Goal: Task Accomplishment & Management: Use online tool/utility

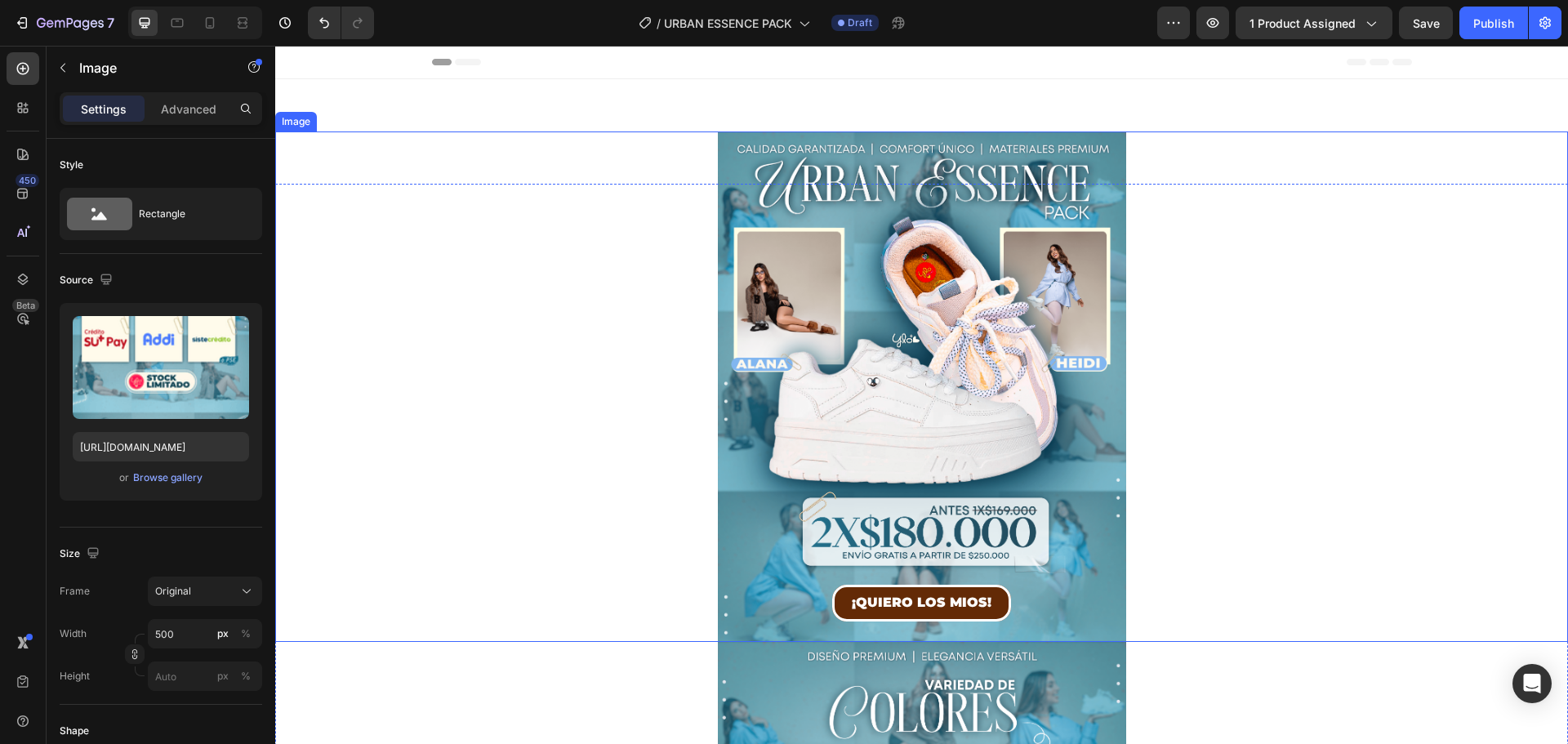
click at [1072, 208] on img at bounding box center [921, 387] width 408 height 510
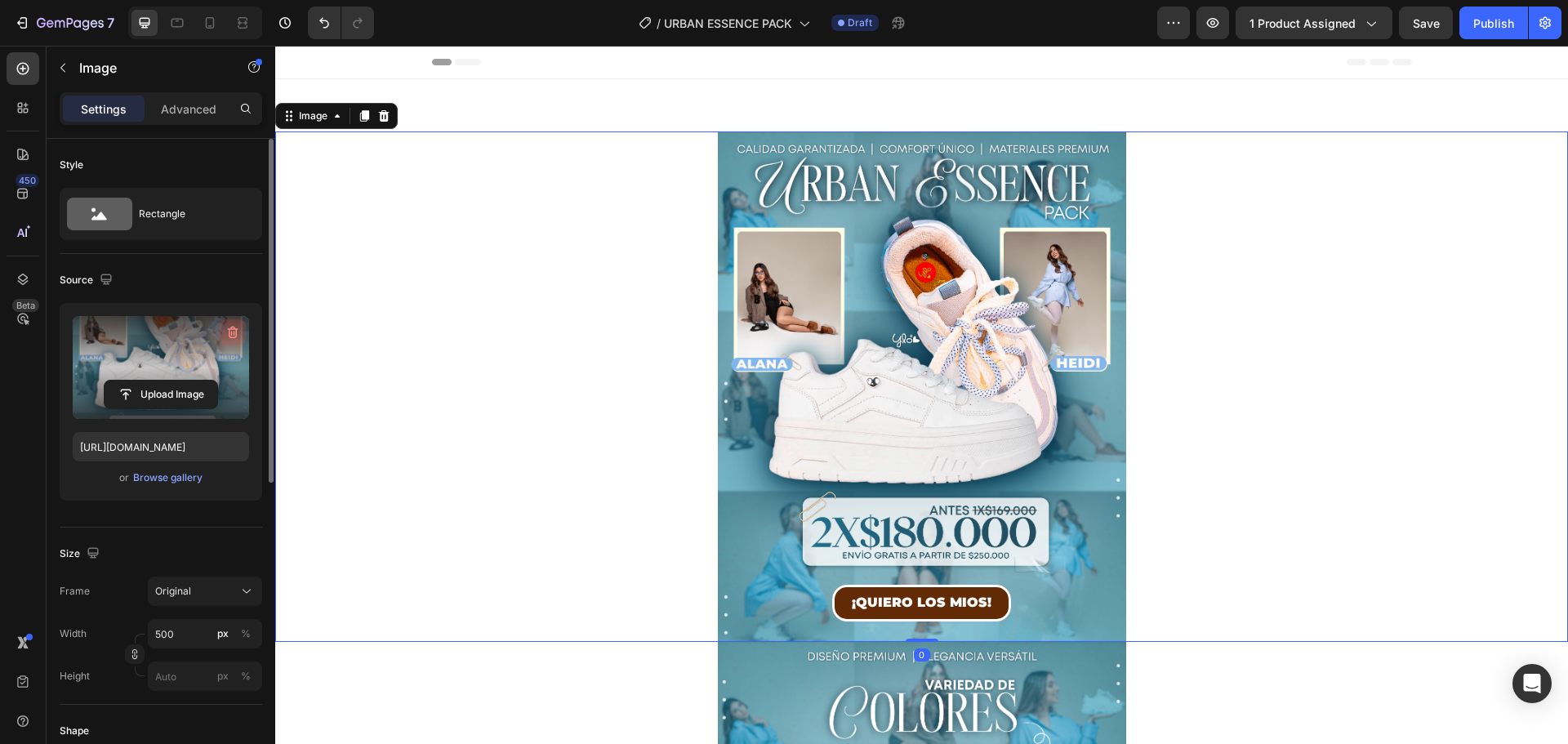
click at [234, 331] on icon "button" at bounding box center [233, 332] width 16 height 16
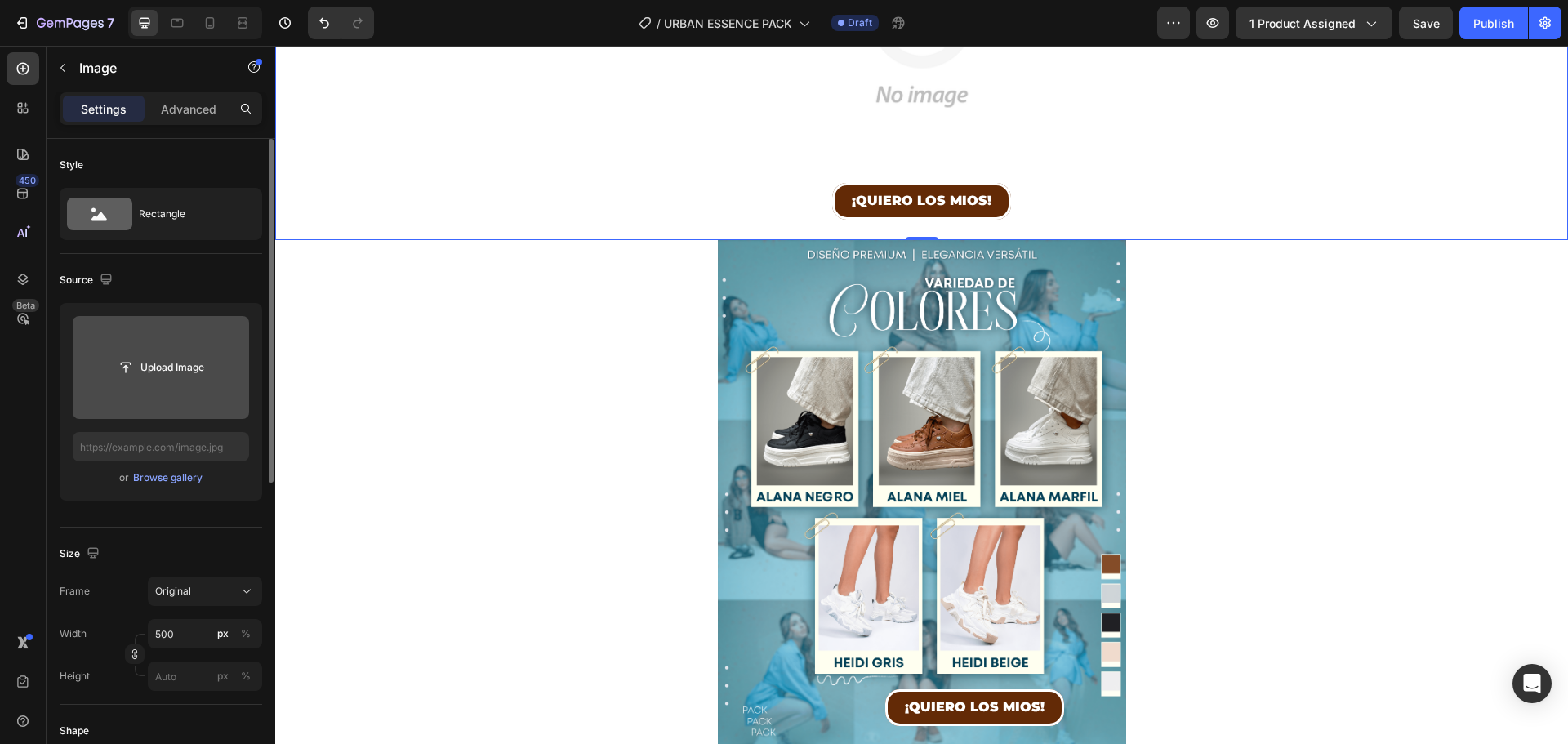
scroll to position [408, 0]
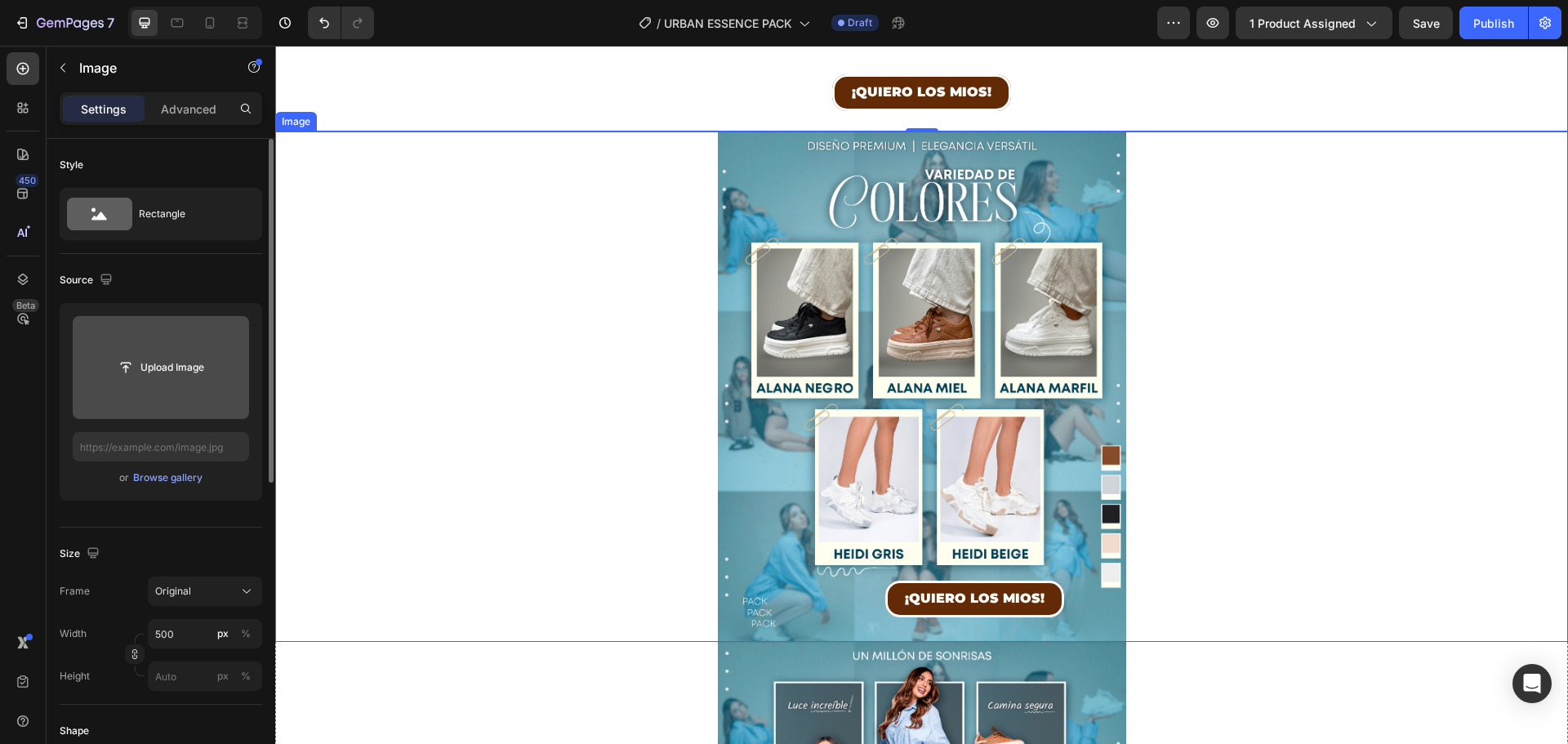
click at [1058, 168] on img at bounding box center [921, 387] width 408 height 510
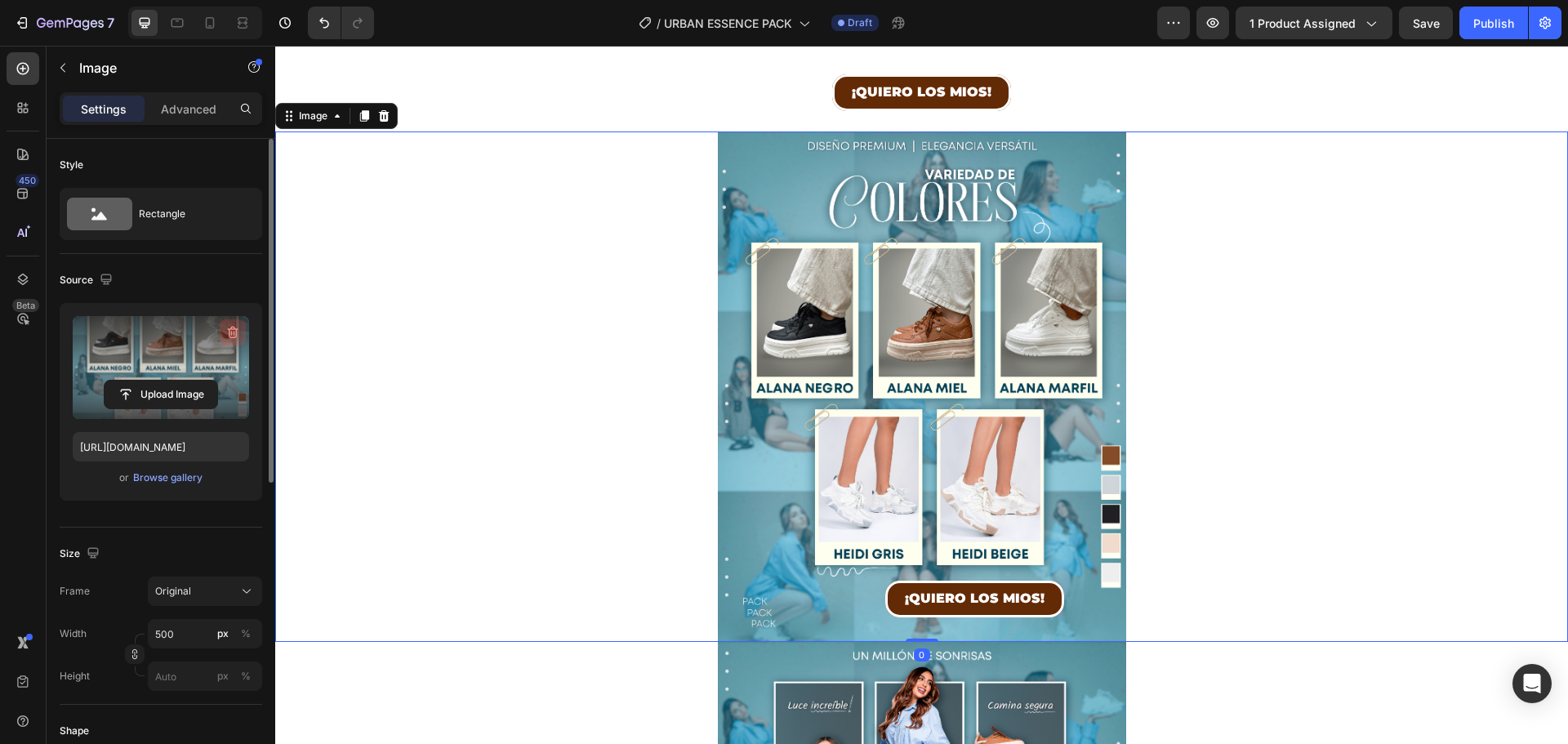
click at [237, 325] on icon "button" at bounding box center [233, 332] width 16 height 16
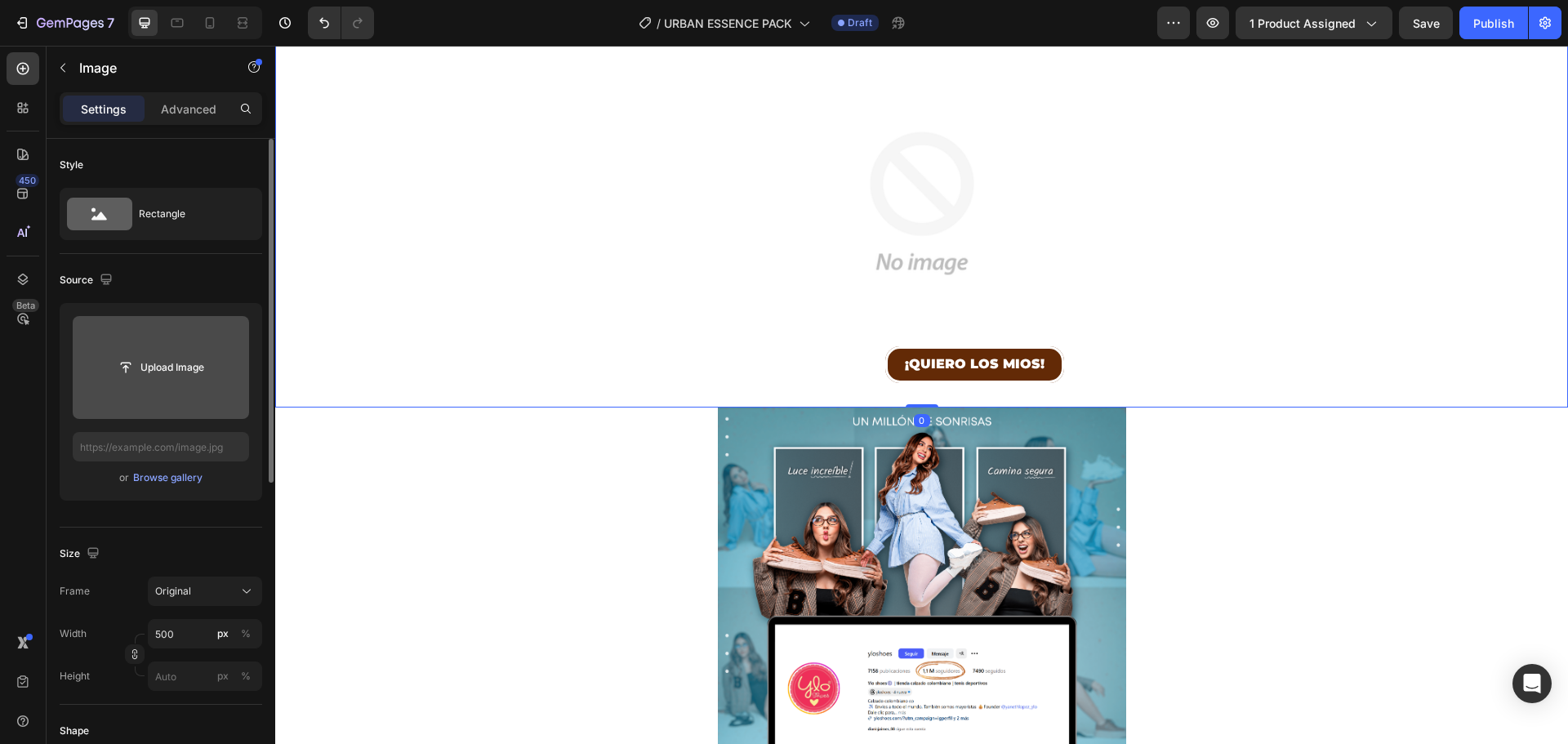
scroll to position [735, 0]
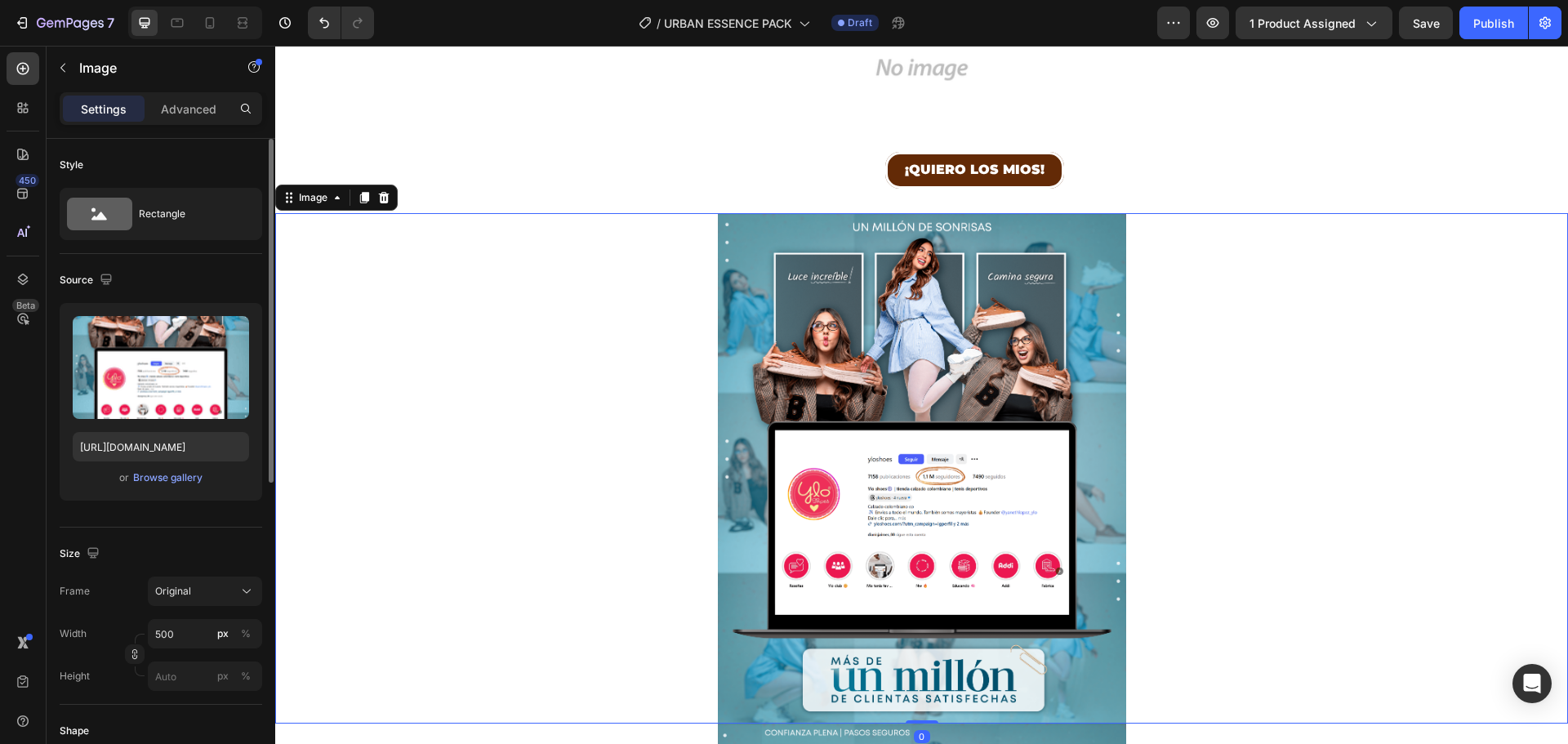
click at [1113, 298] on img at bounding box center [921, 469] width 408 height 510
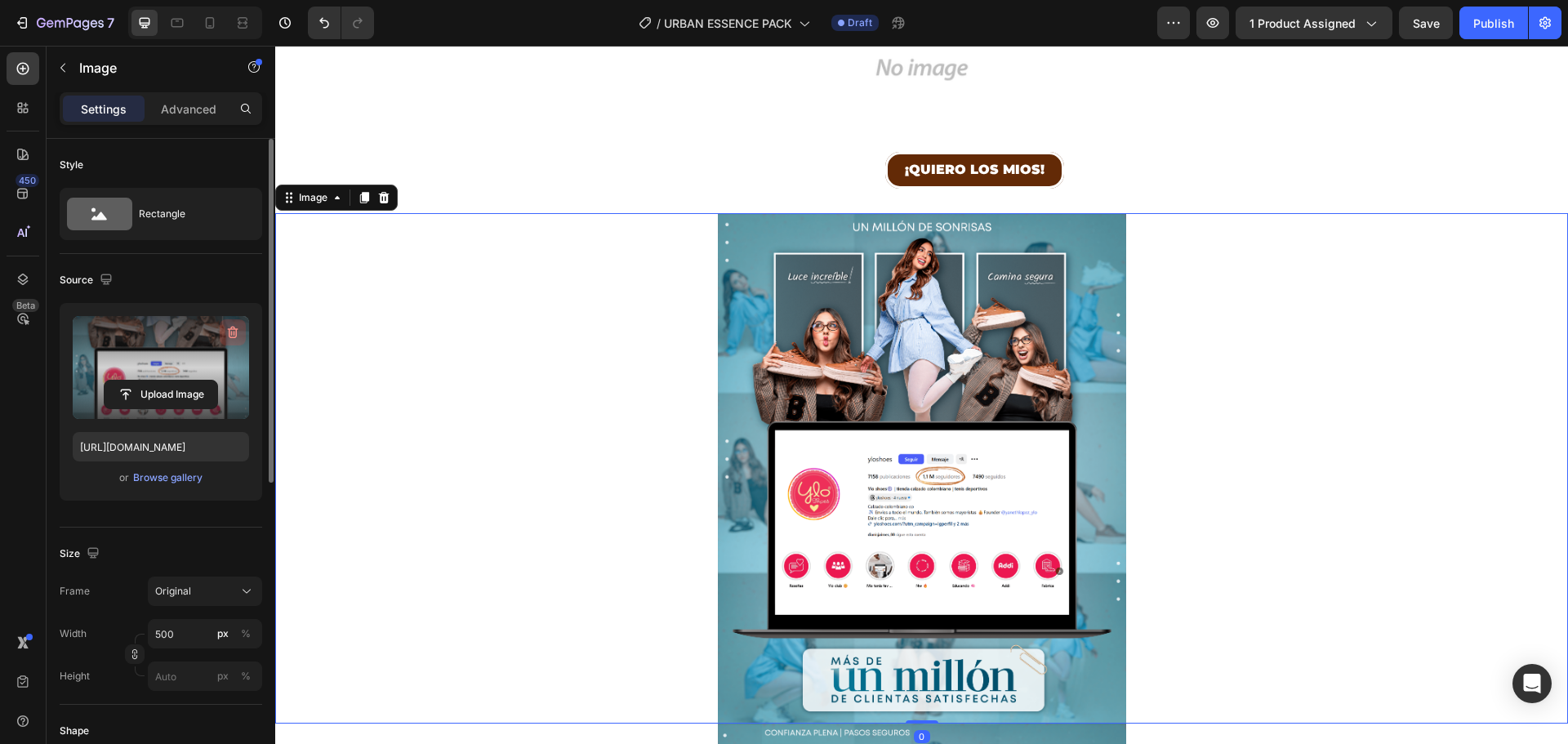
click at [228, 330] on icon "button" at bounding box center [233, 332] width 16 height 16
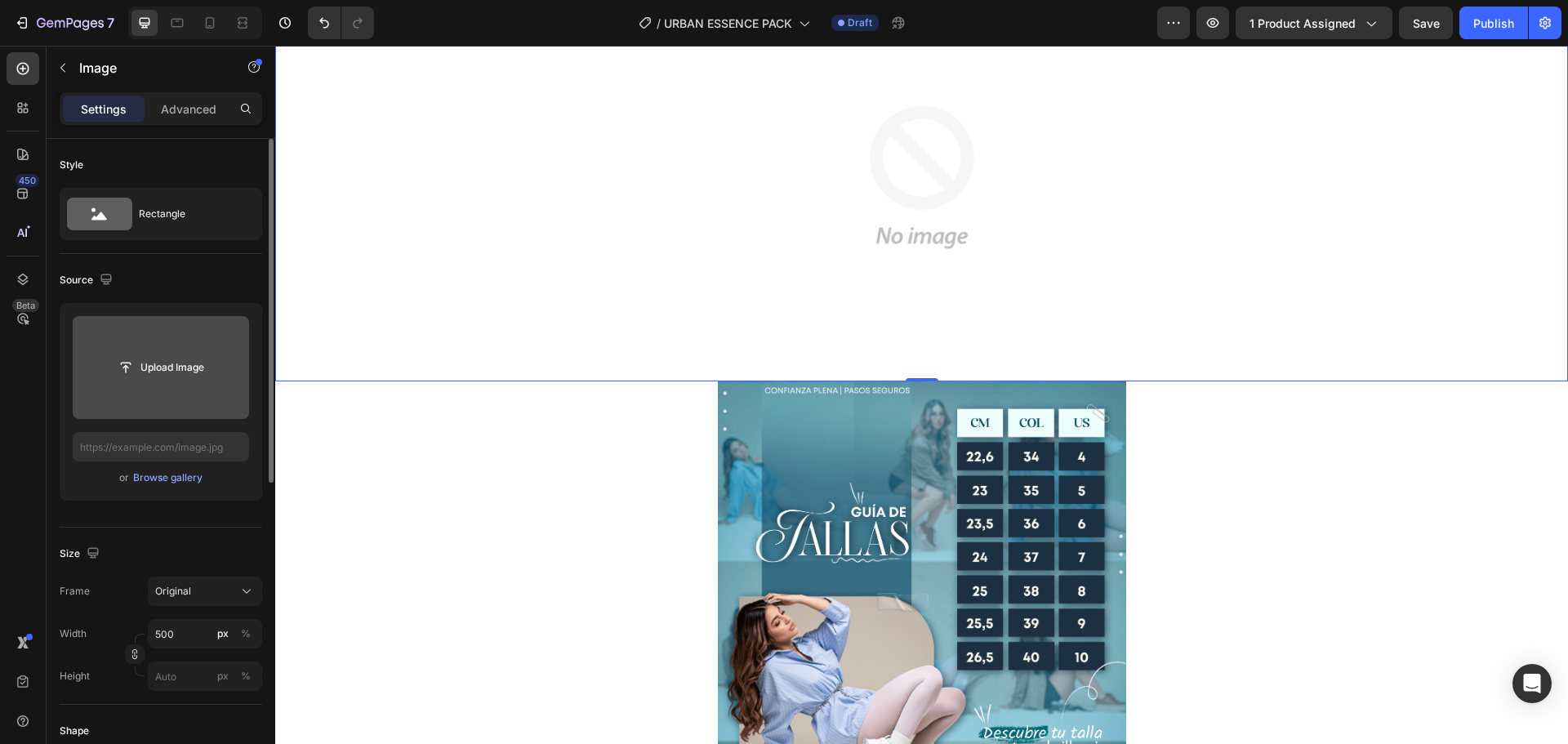
scroll to position [1144, 0]
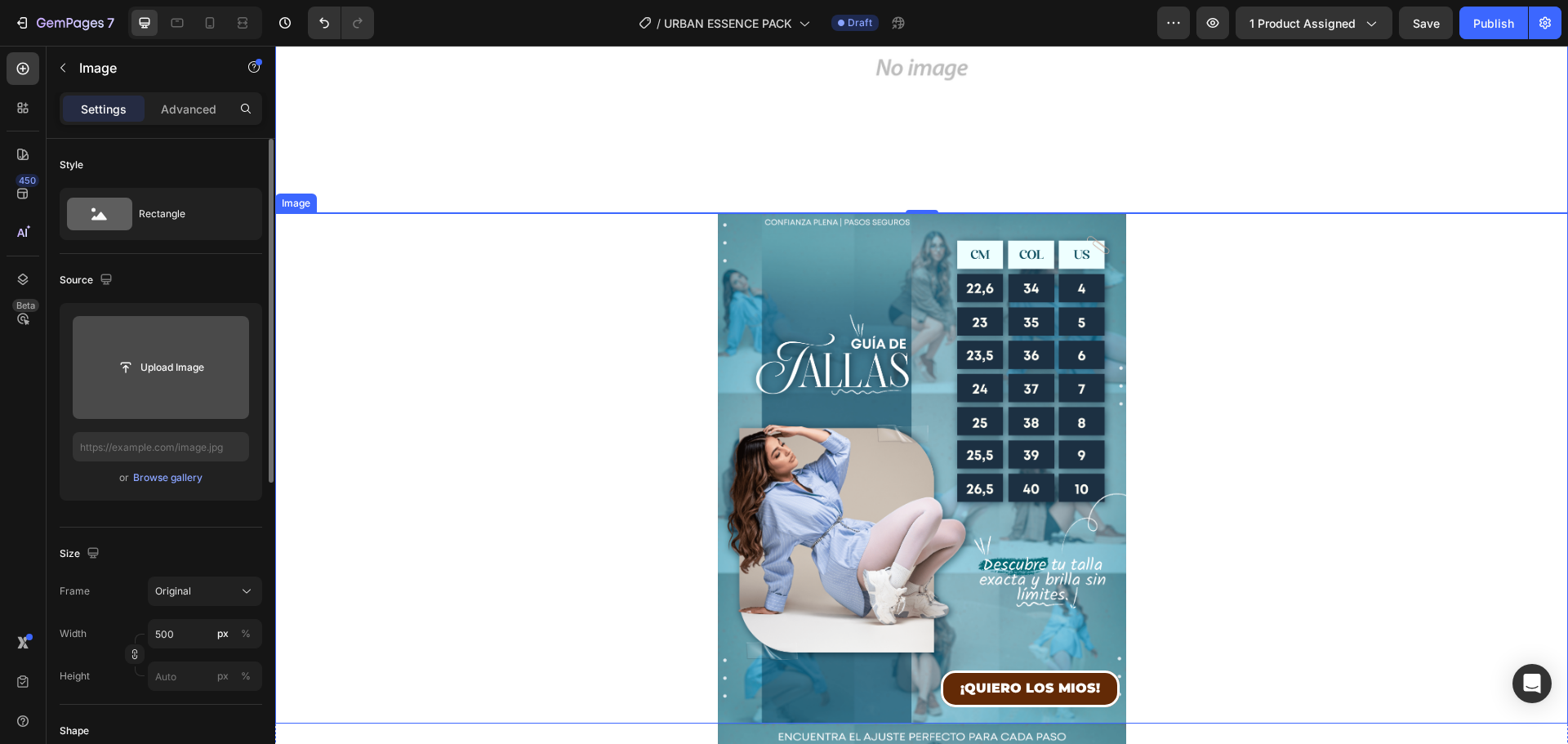
click at [1030, 289] on img at bounding box center [921, 469] width 408 height 510
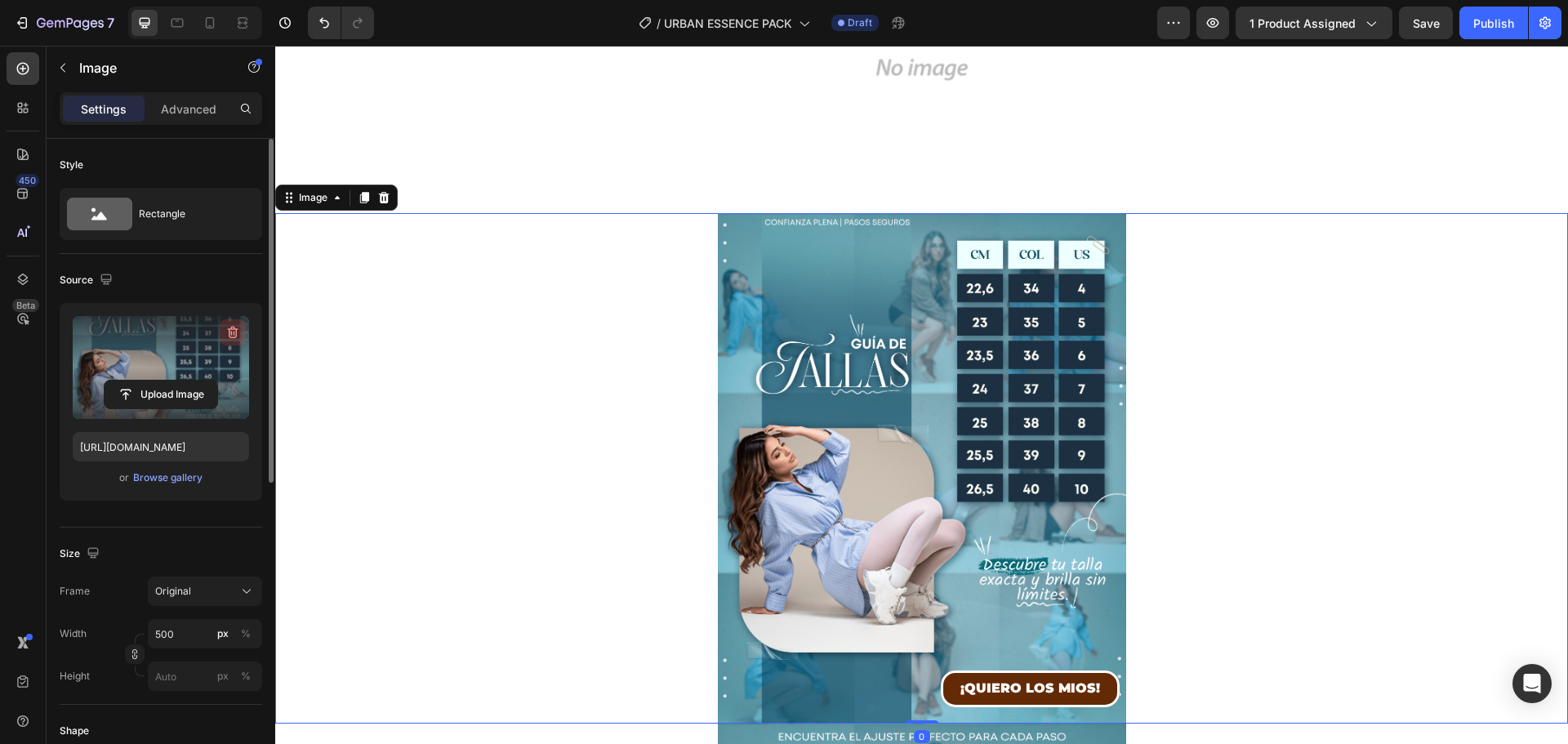
click at [230, 337] on icon "button" at bounding box center [233, 332] width 16 height 16
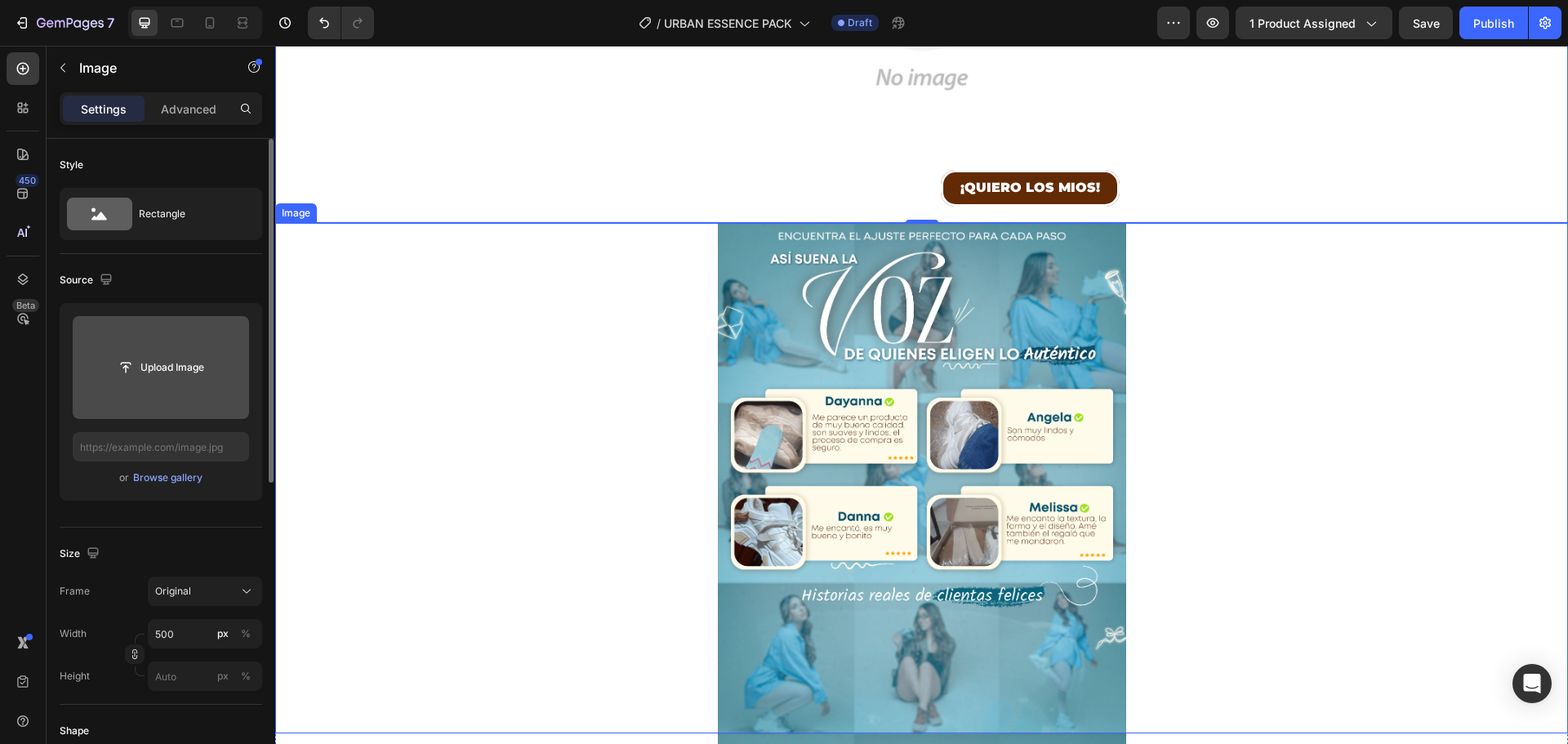
scroll to position [1552, 0]
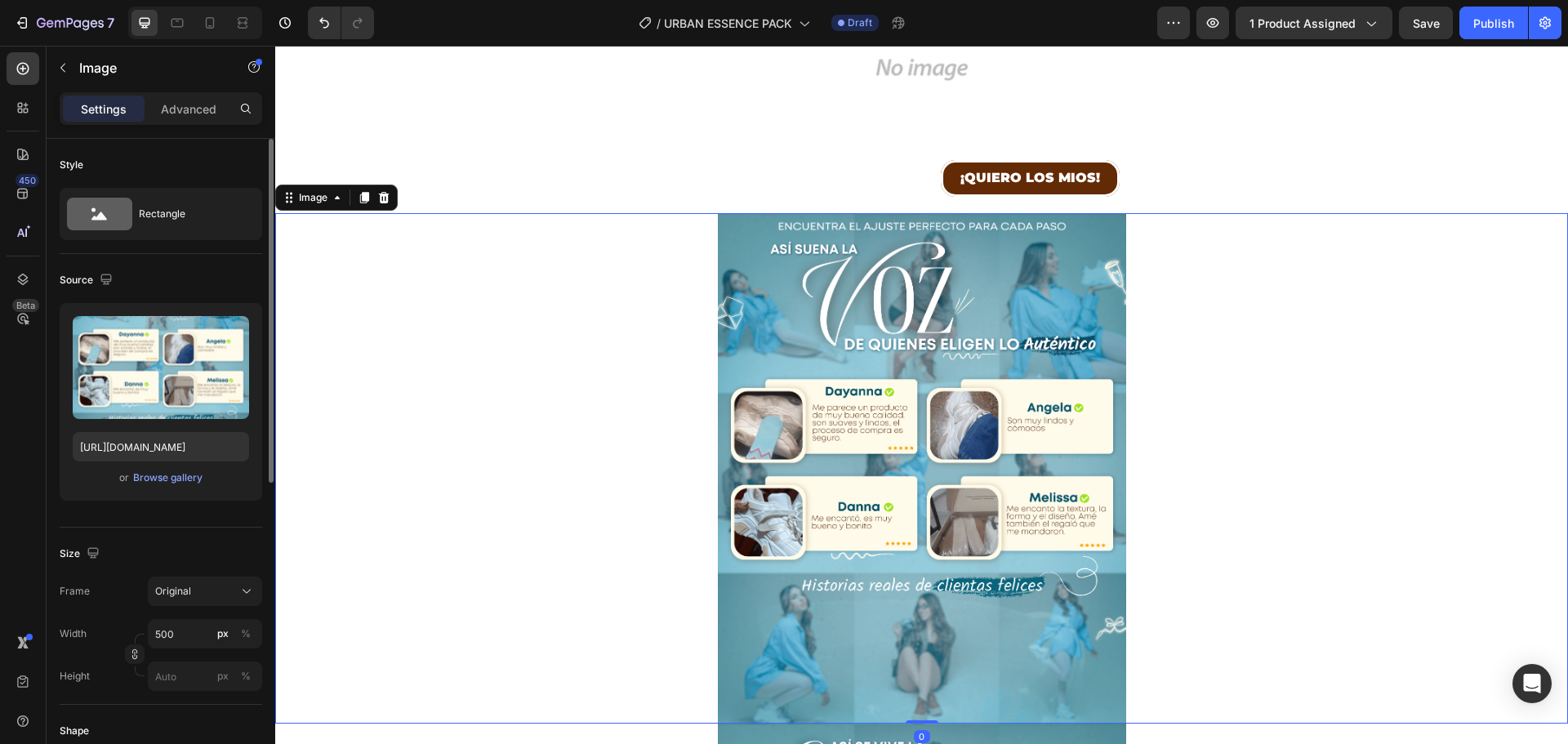
click at [932, 303] on img at bounding box center [921, 469] width 408 height 510
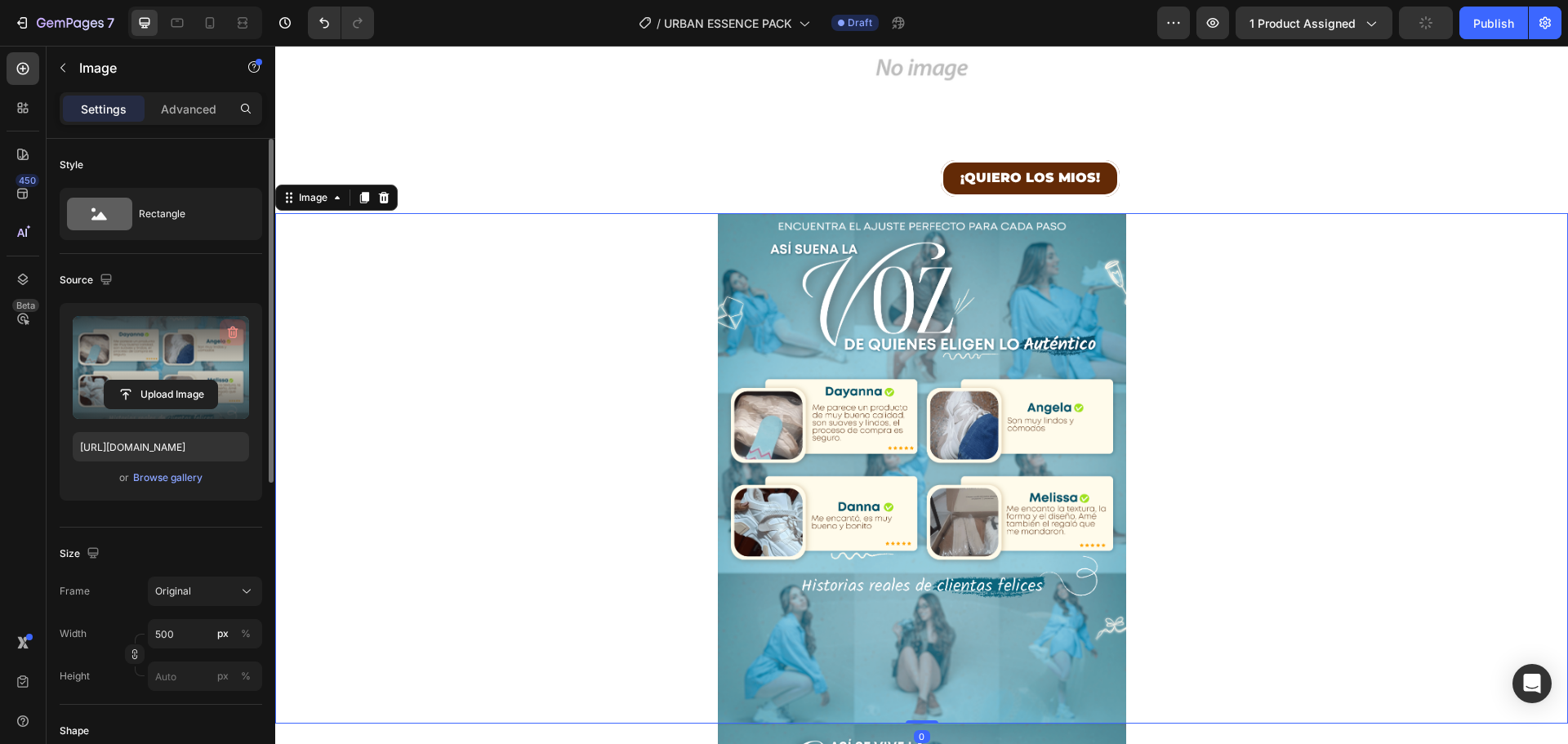
click at [232, 334] on icon "button" at bounding box center [232, 333] width 2 height 5
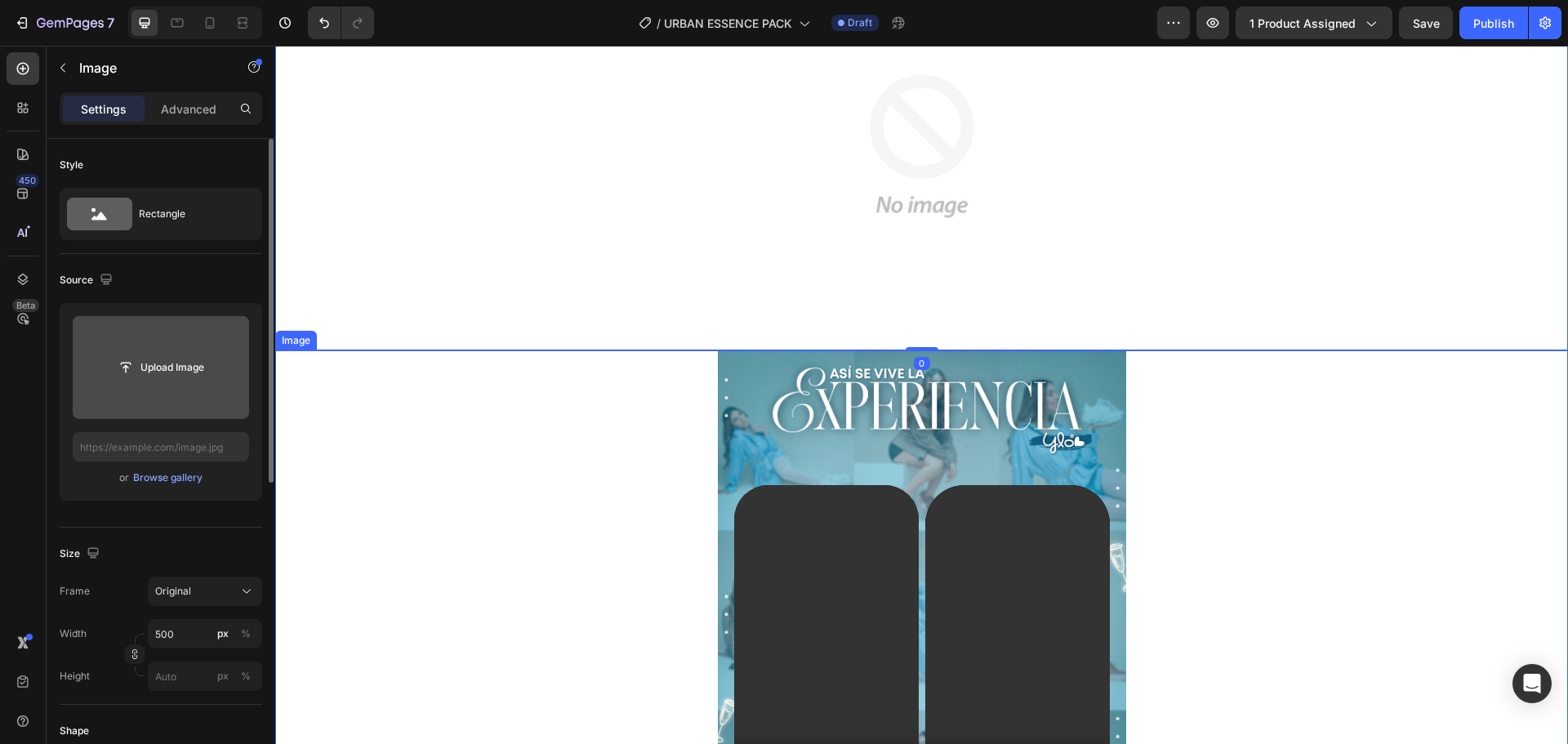
scroll to position [1879, 0]
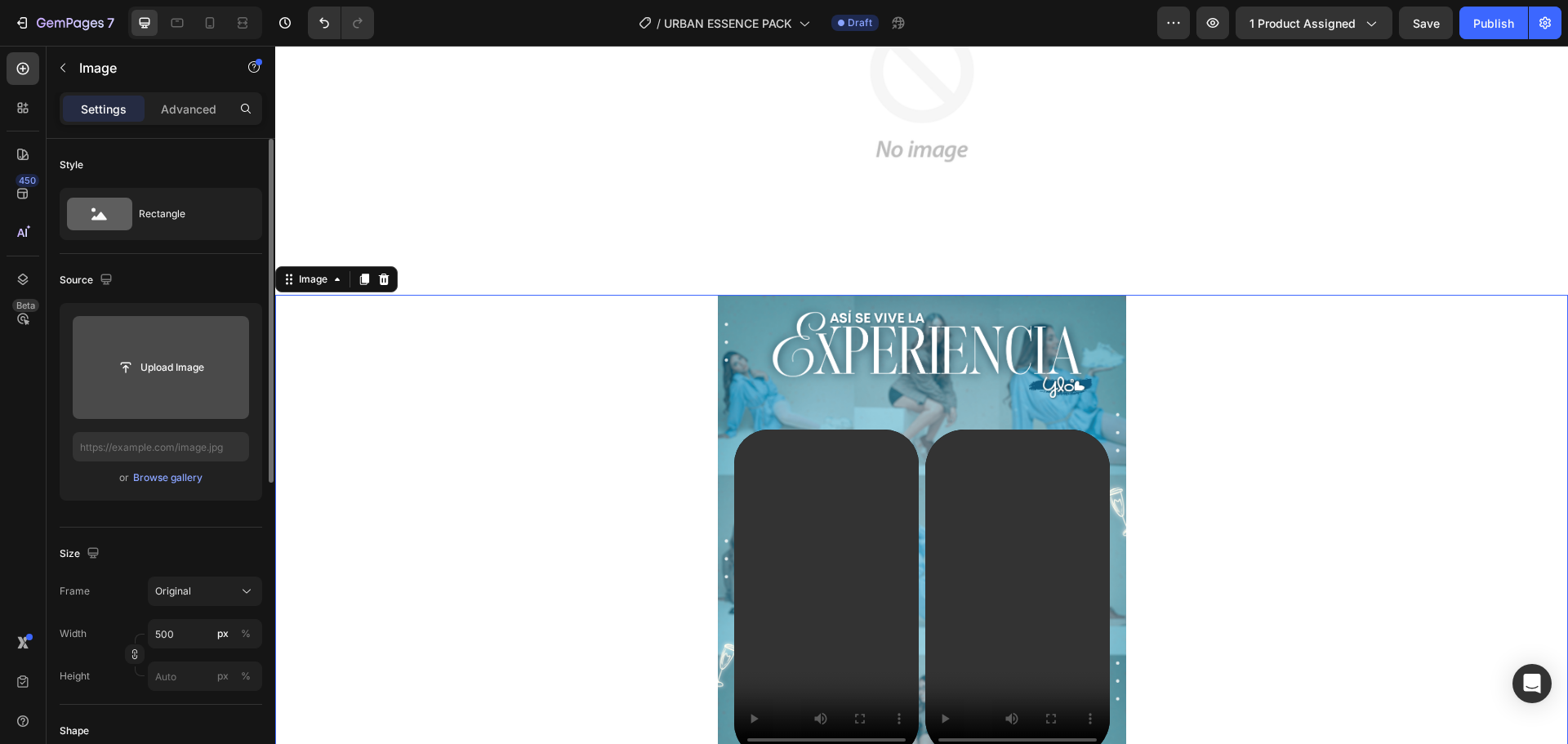
click at [824, 363] on img at bounding box center [921, 550] width 408 height 510
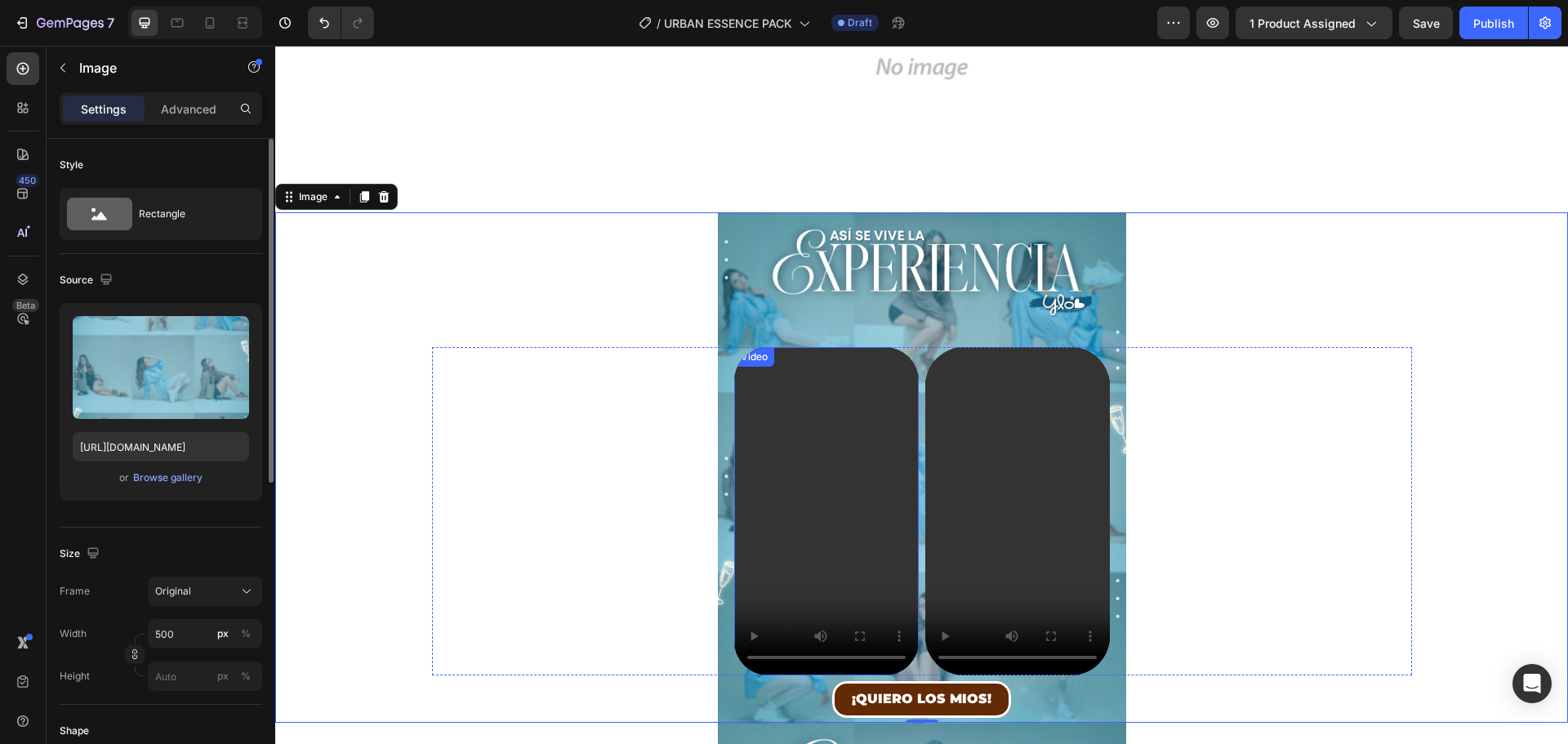
scroll to position [1960, 0]
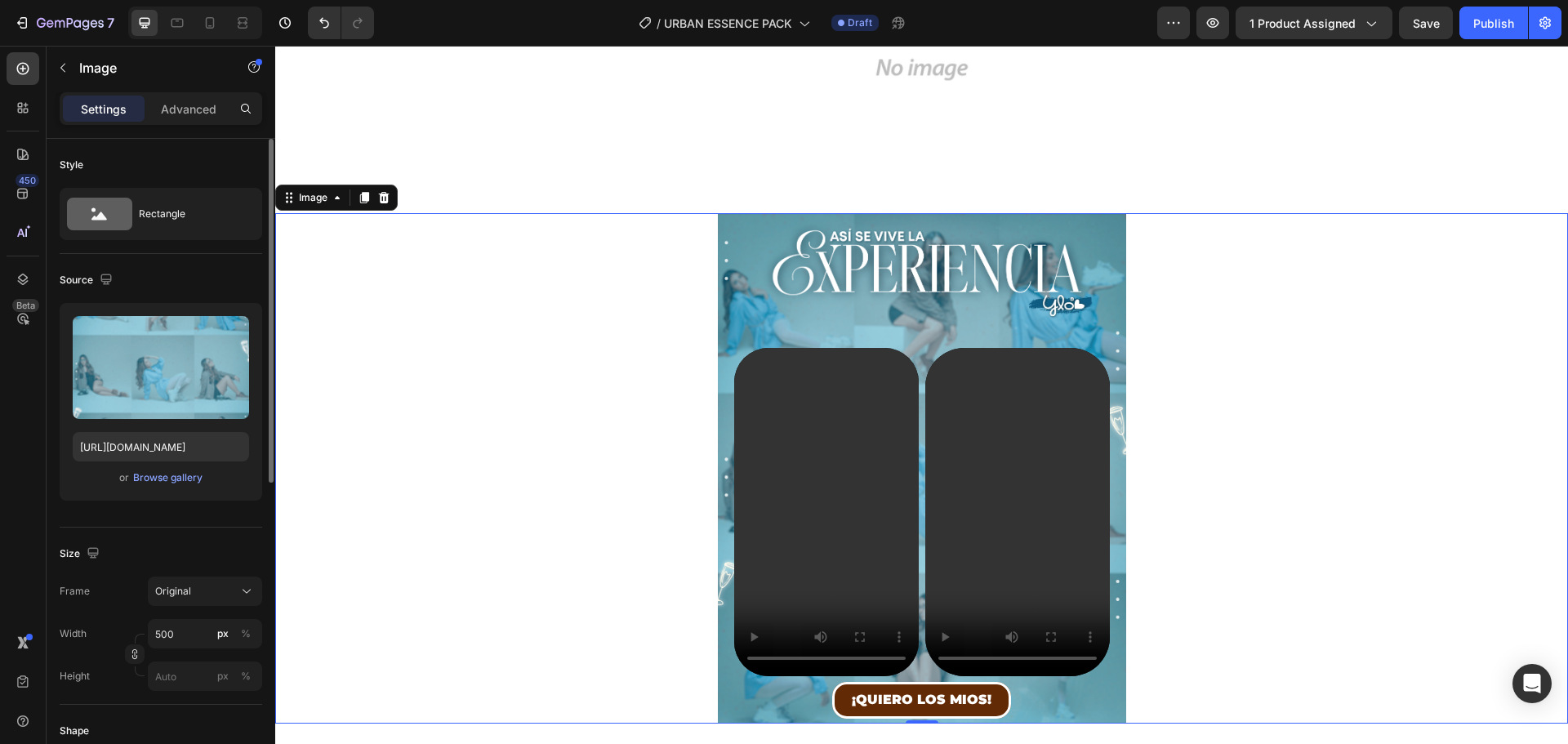
click at [851, 235] on img at bounding box center [921, 469] width 408 height 510
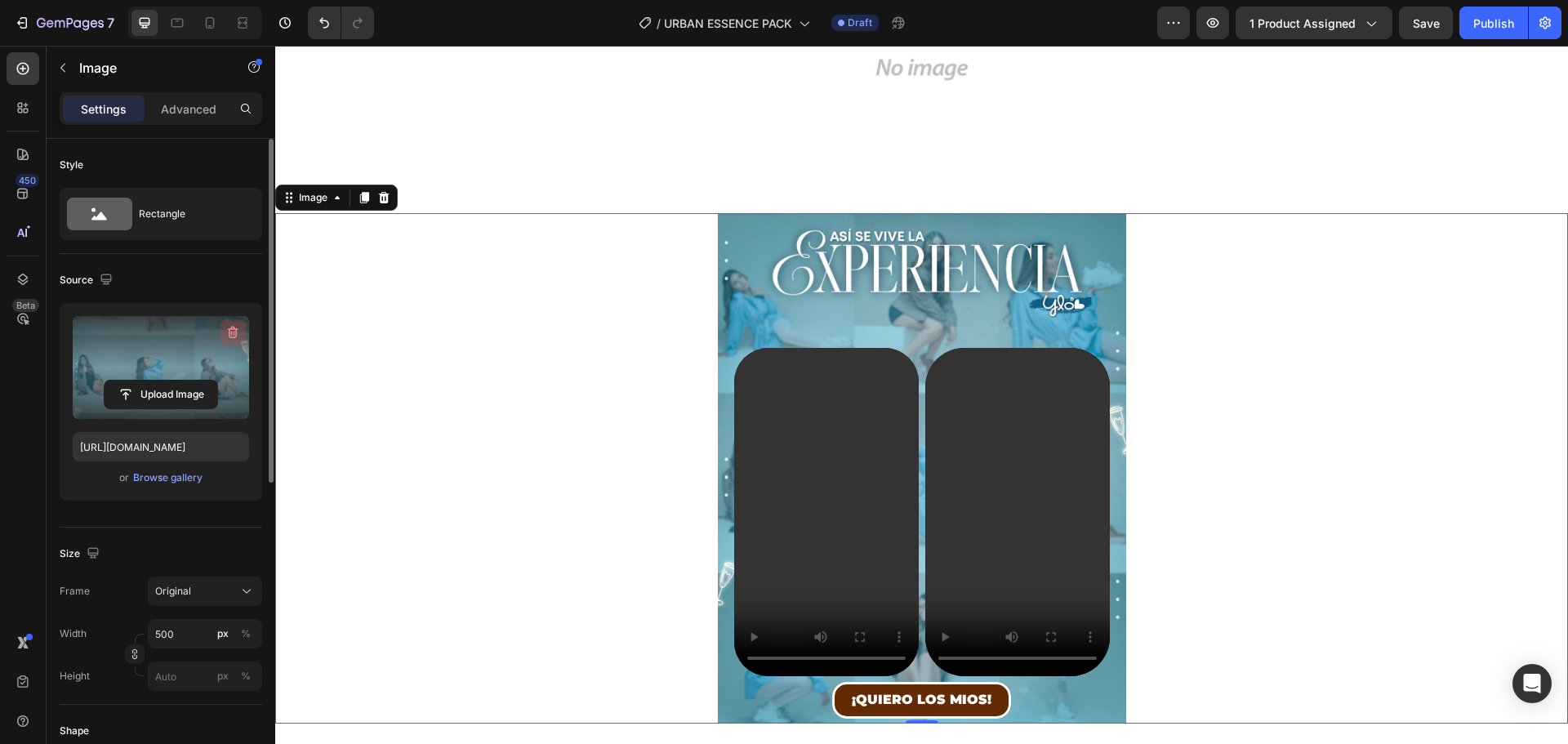
click at [234, 330] on icon "button" at bounding box center [233, 332] width 16 height 16
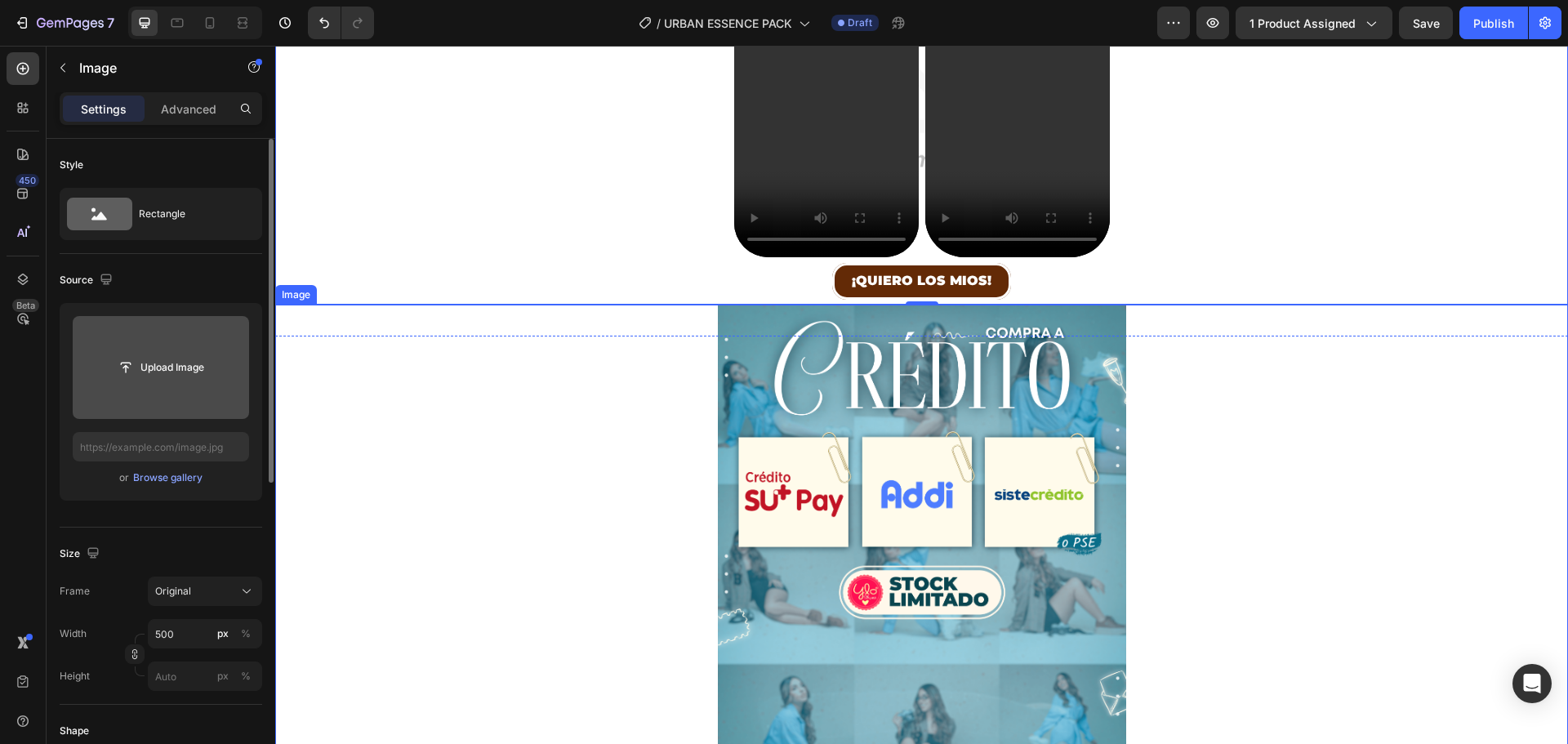
scroll to position [2287, 0]
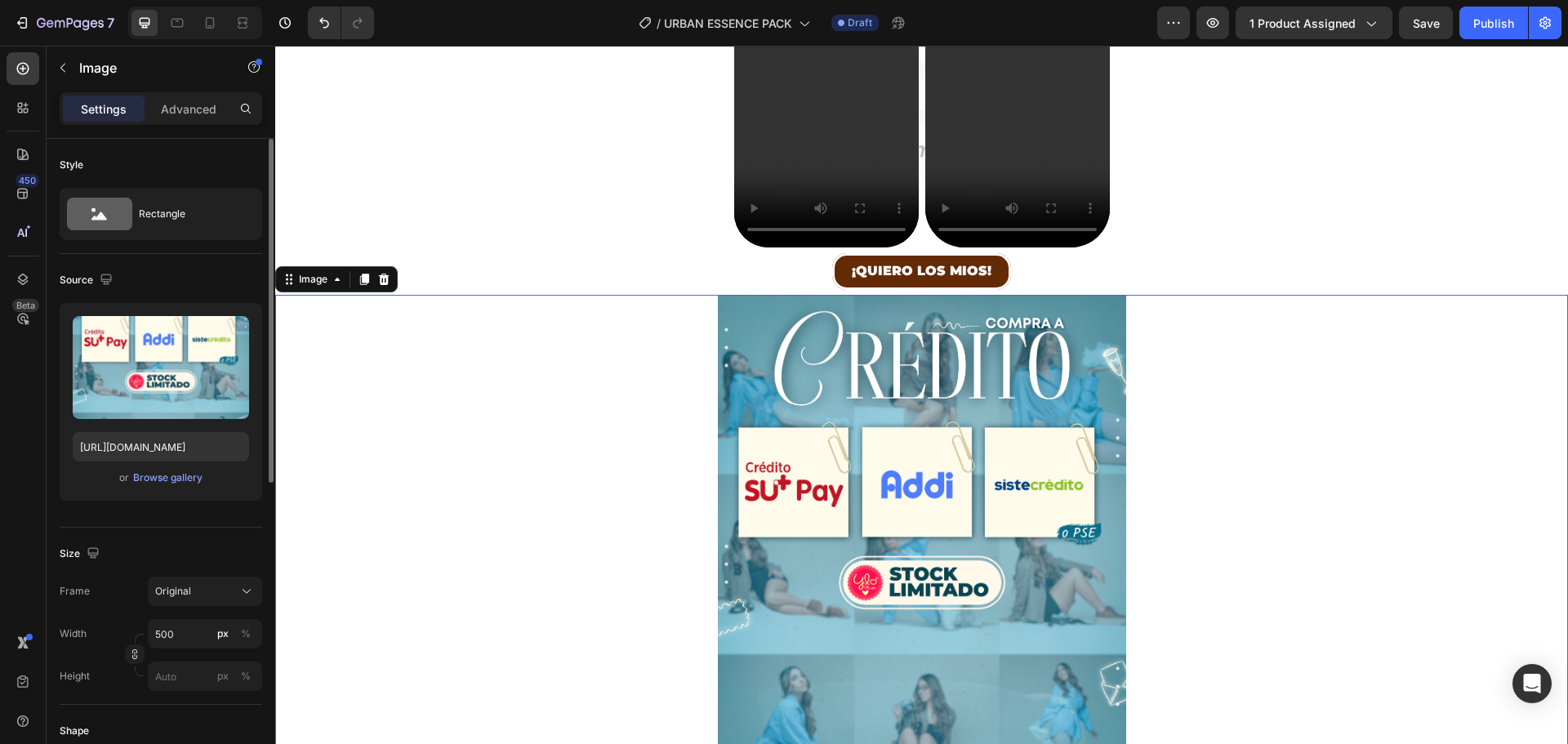
click at [726, 314] on img at bounding box center [921, 550] width 408 height 510
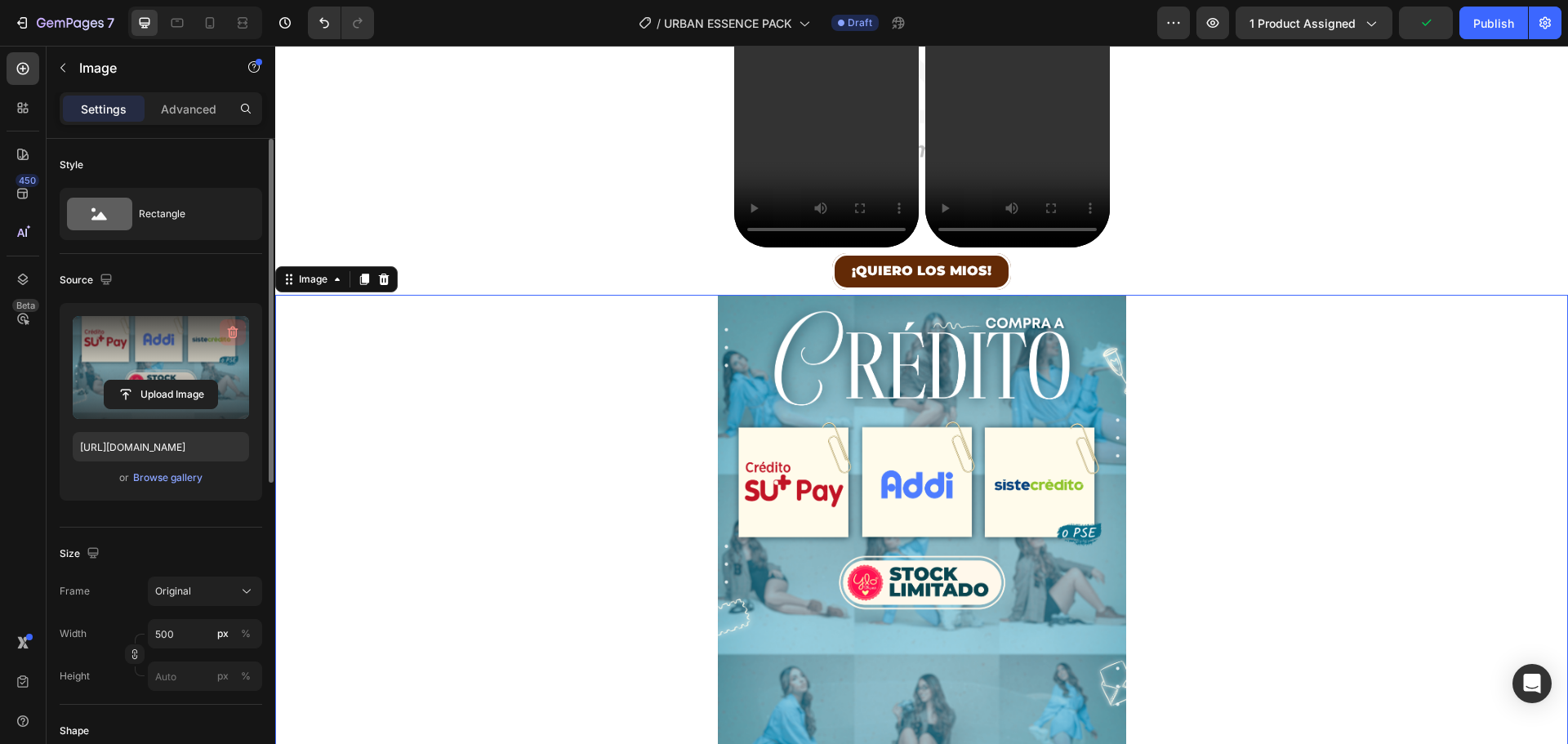
click at [233, 324] on icon "button" at bounding box center [233, 332] width 16 height 16
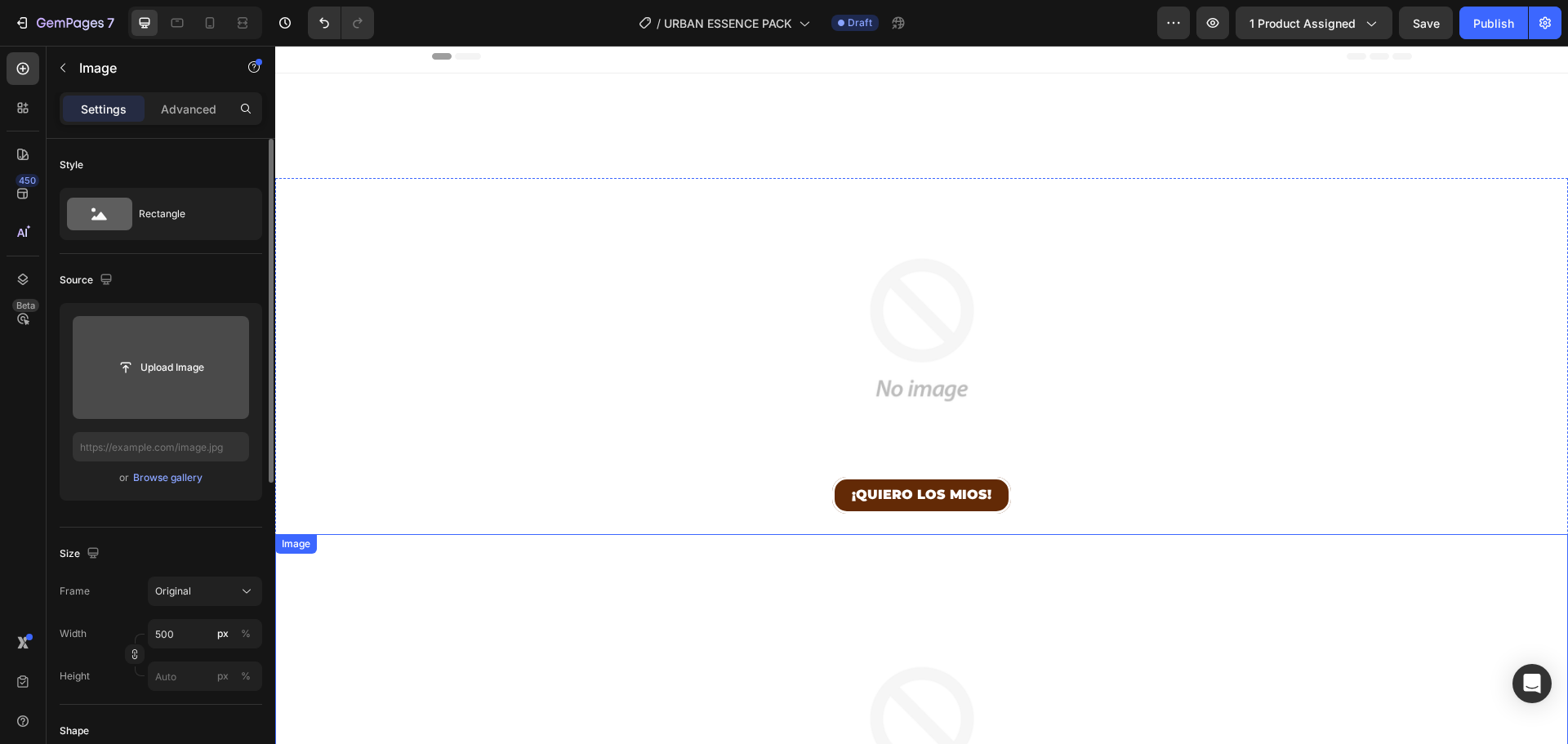
scroll to position [0, 0]
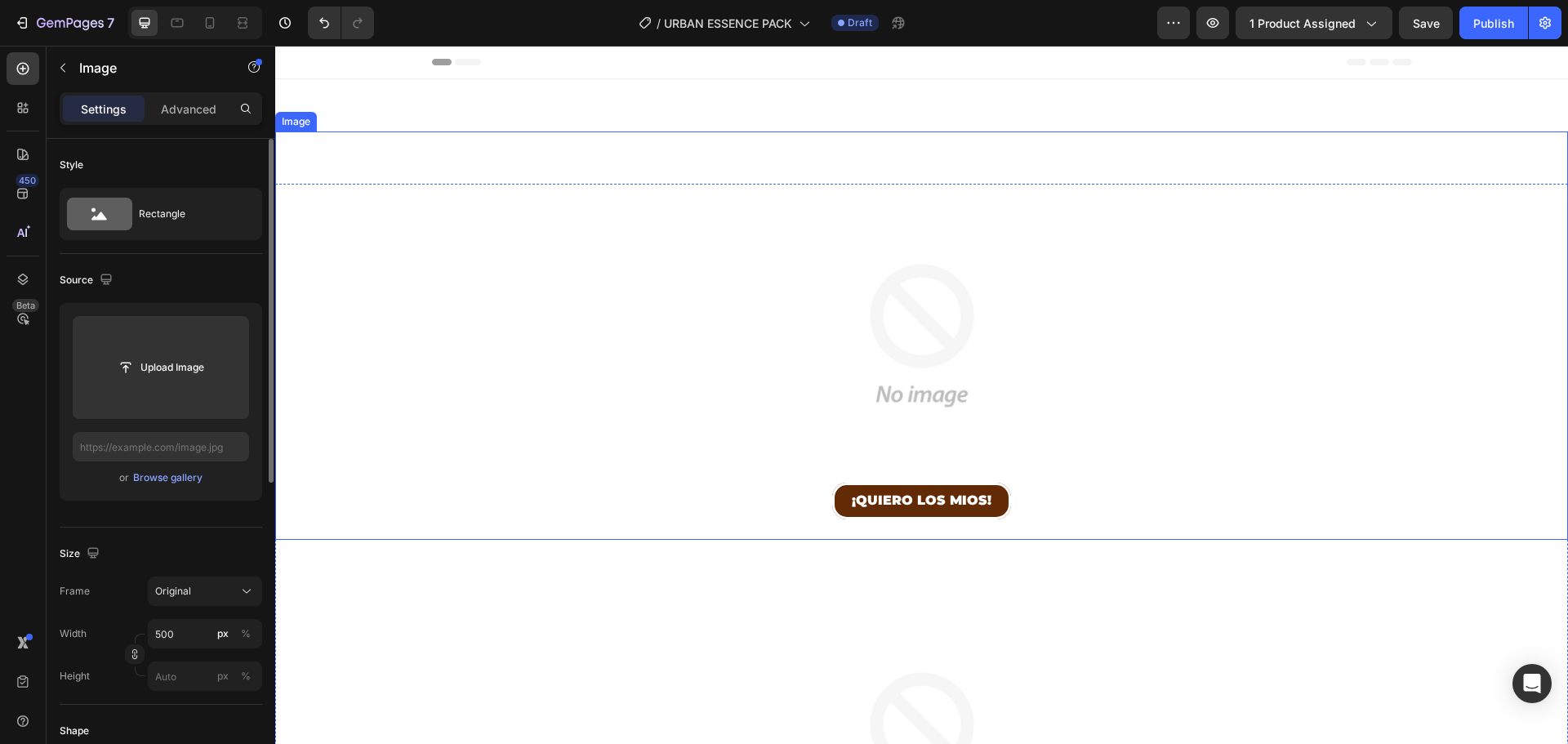
click at [912, 160] on img at bounding box center [921, 336] width 408 height 408
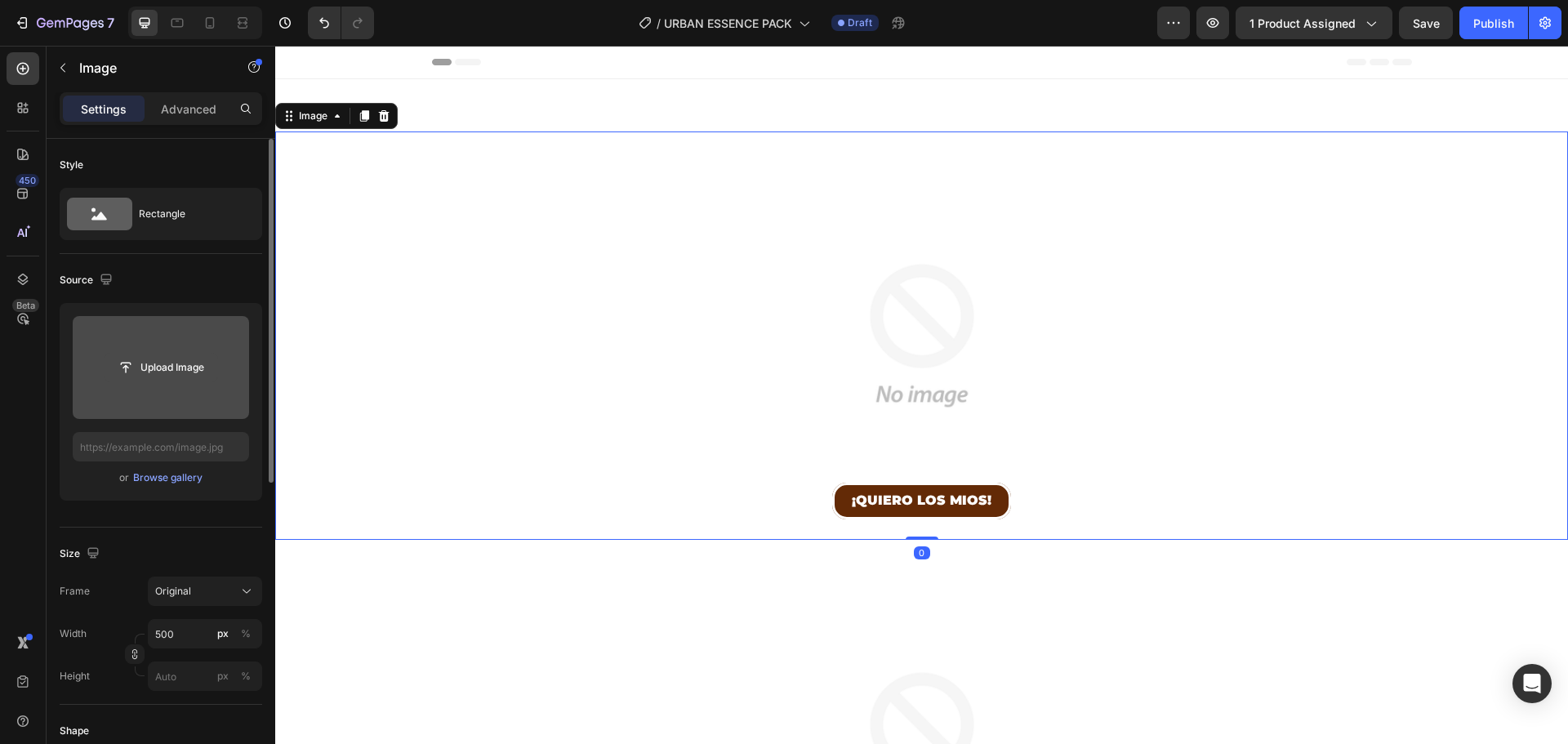
click at [158, 365] on input "file" at bounding box center [161, 368] width 112 height 28
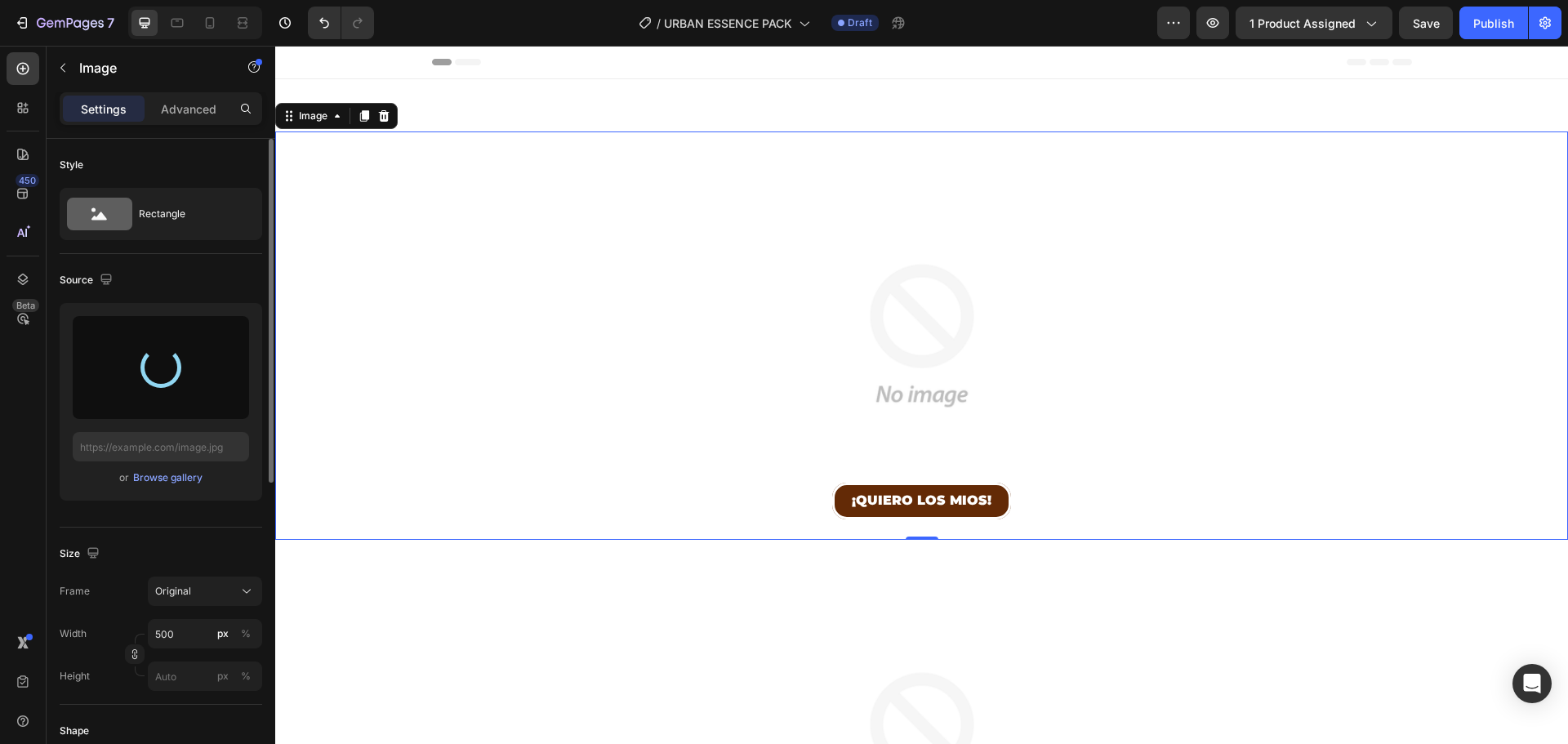
type input "[URL][DOMAIN_NAME]"
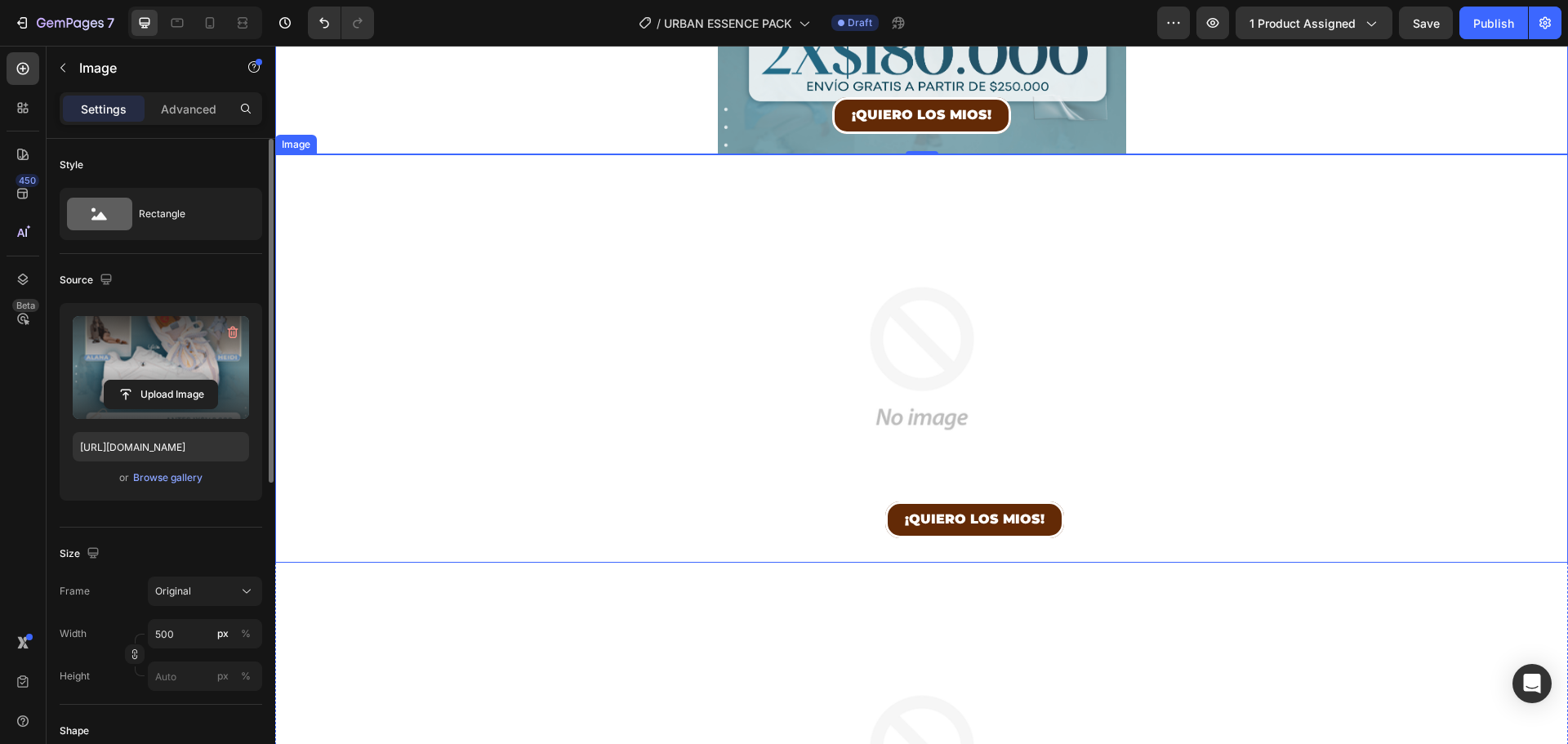
scroll to position [490, 0]
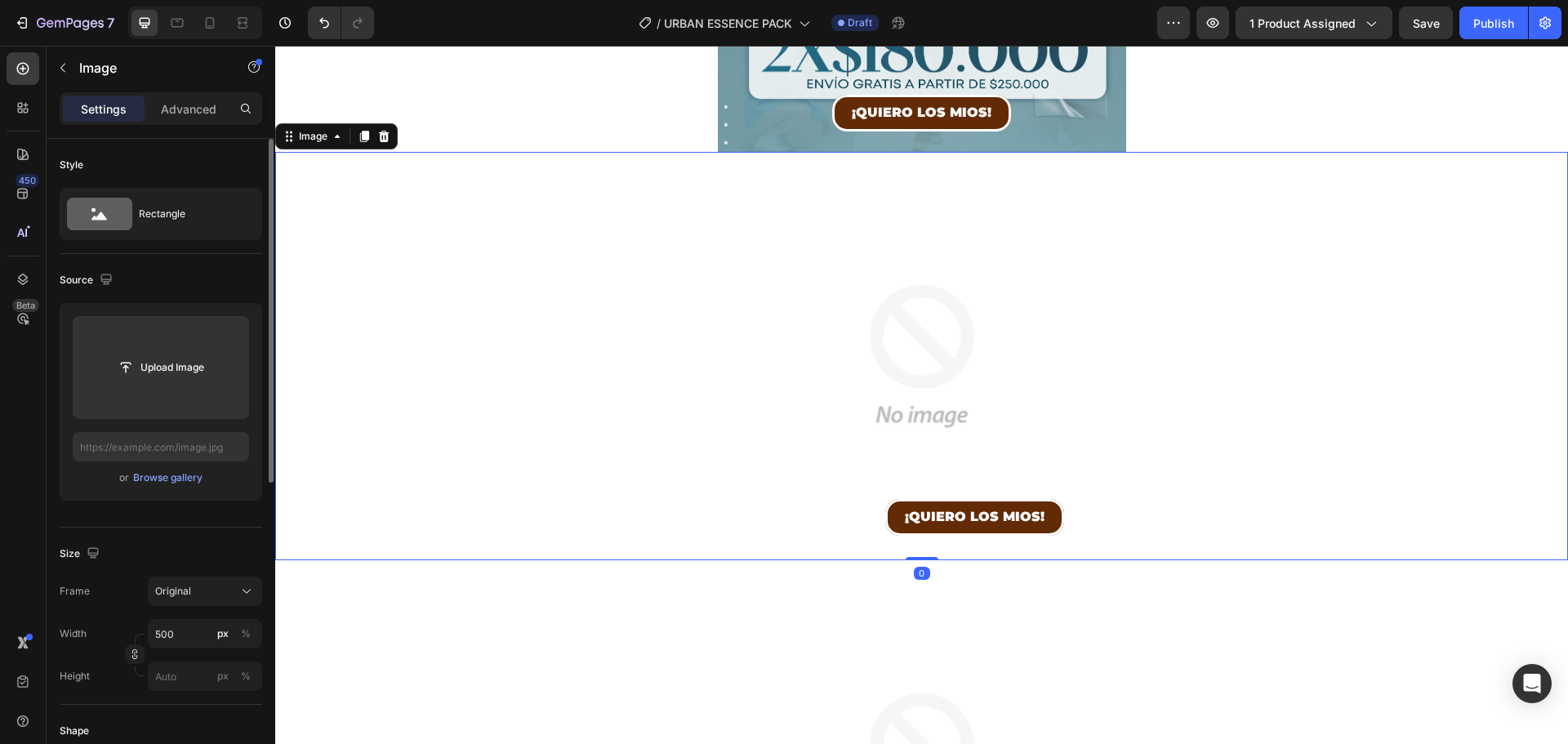
click at [1007, 275] on img at bounding box center [921, 356] width 408 height 408
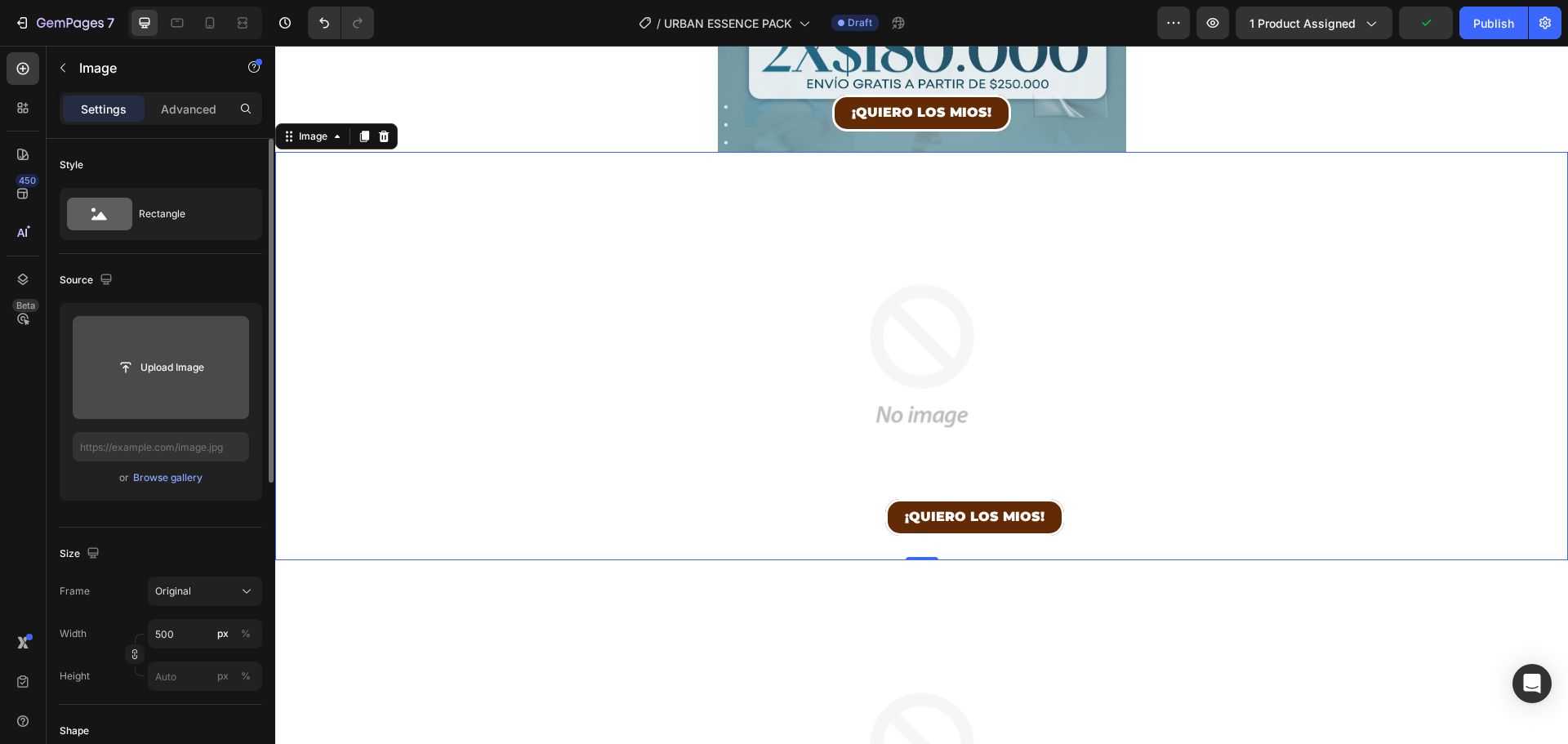
click at [152, 370] on input "file" at bounding box center [161, 368] width 112 height 28
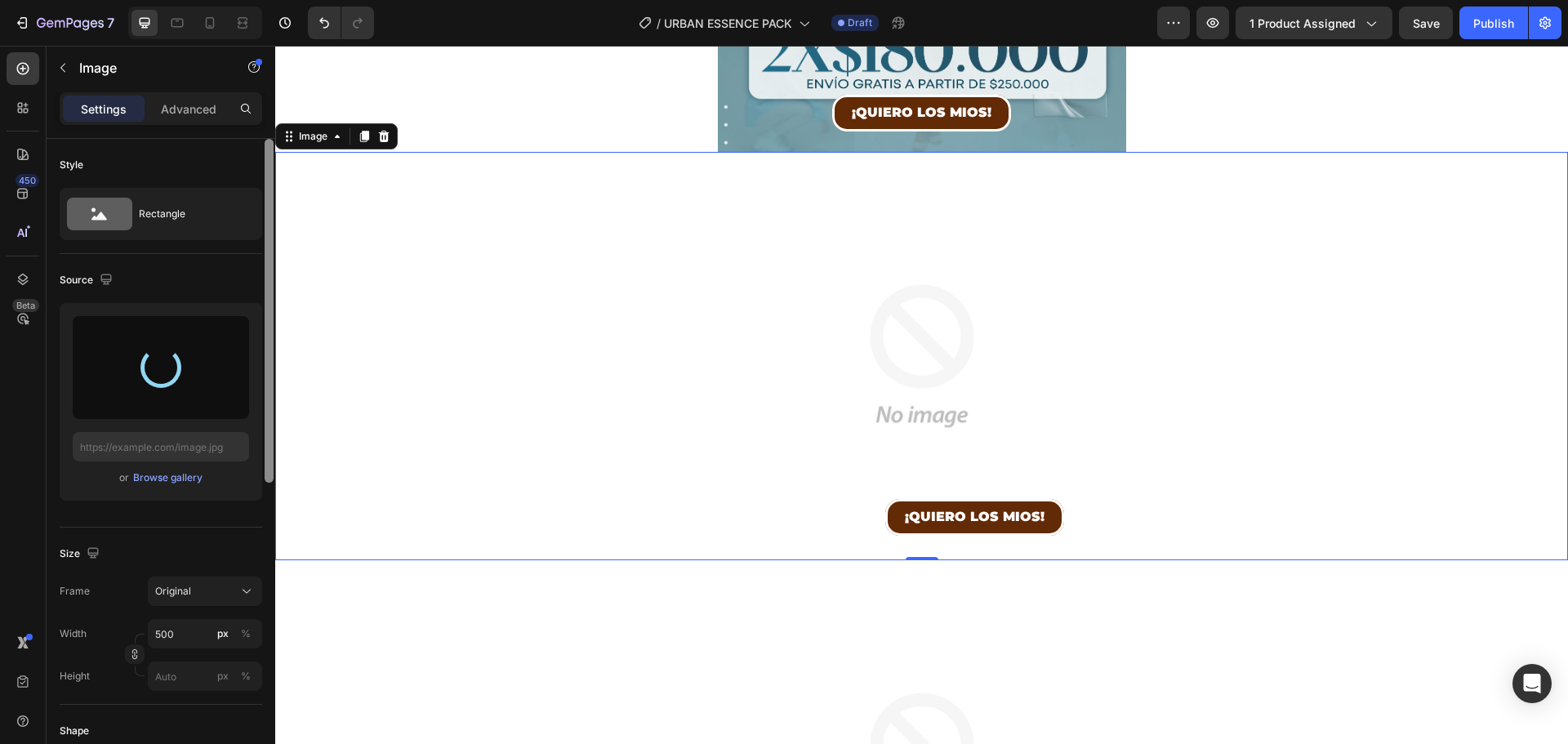
type input "[URL][DOMAIN_NAME]"
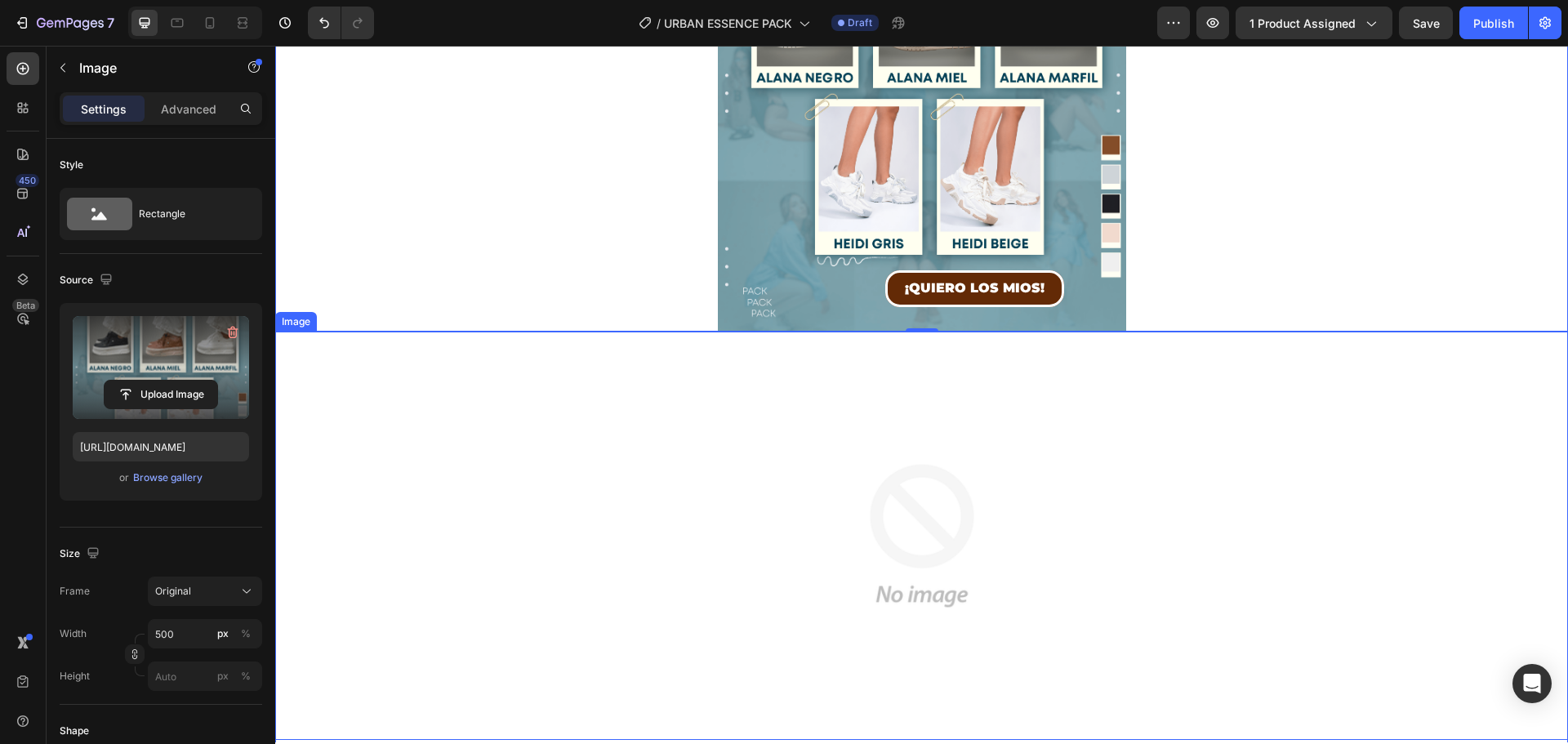
scroll to position [898, 0]
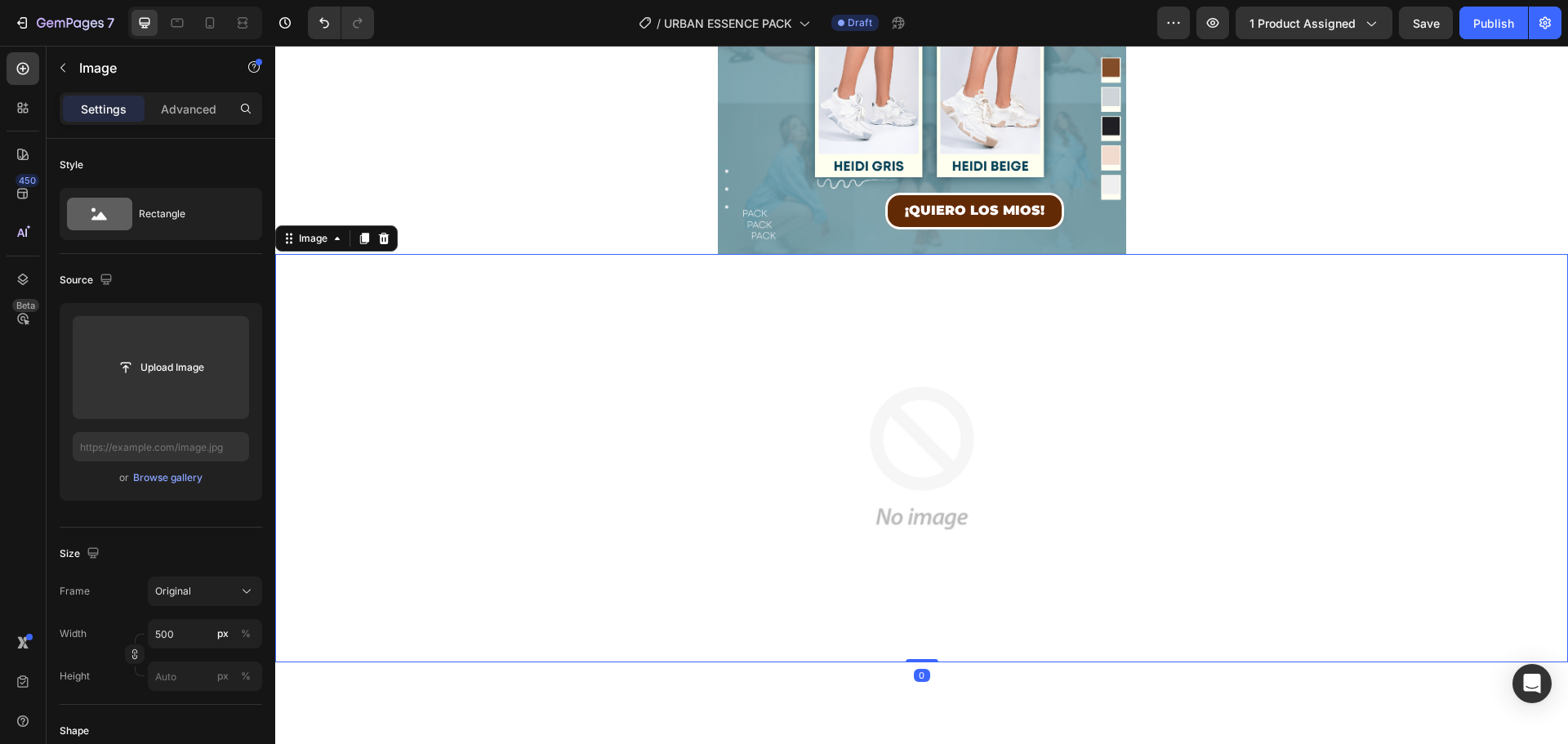
click at [930, 334] on img at bounding box center [921, 458] width 408 height 408
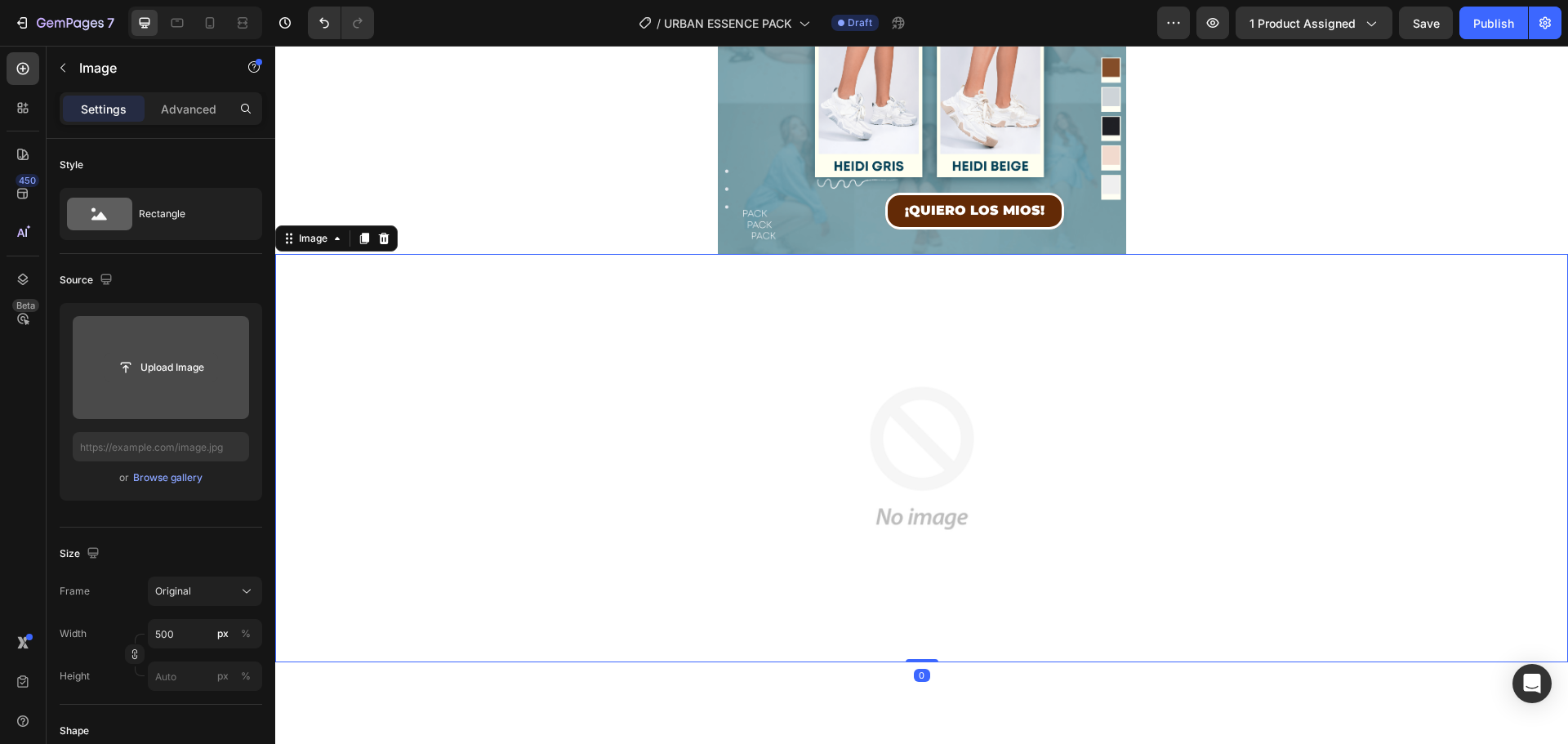
click at [161, 370] on input "file" at bounding box center [161, 368] width 112 height 28
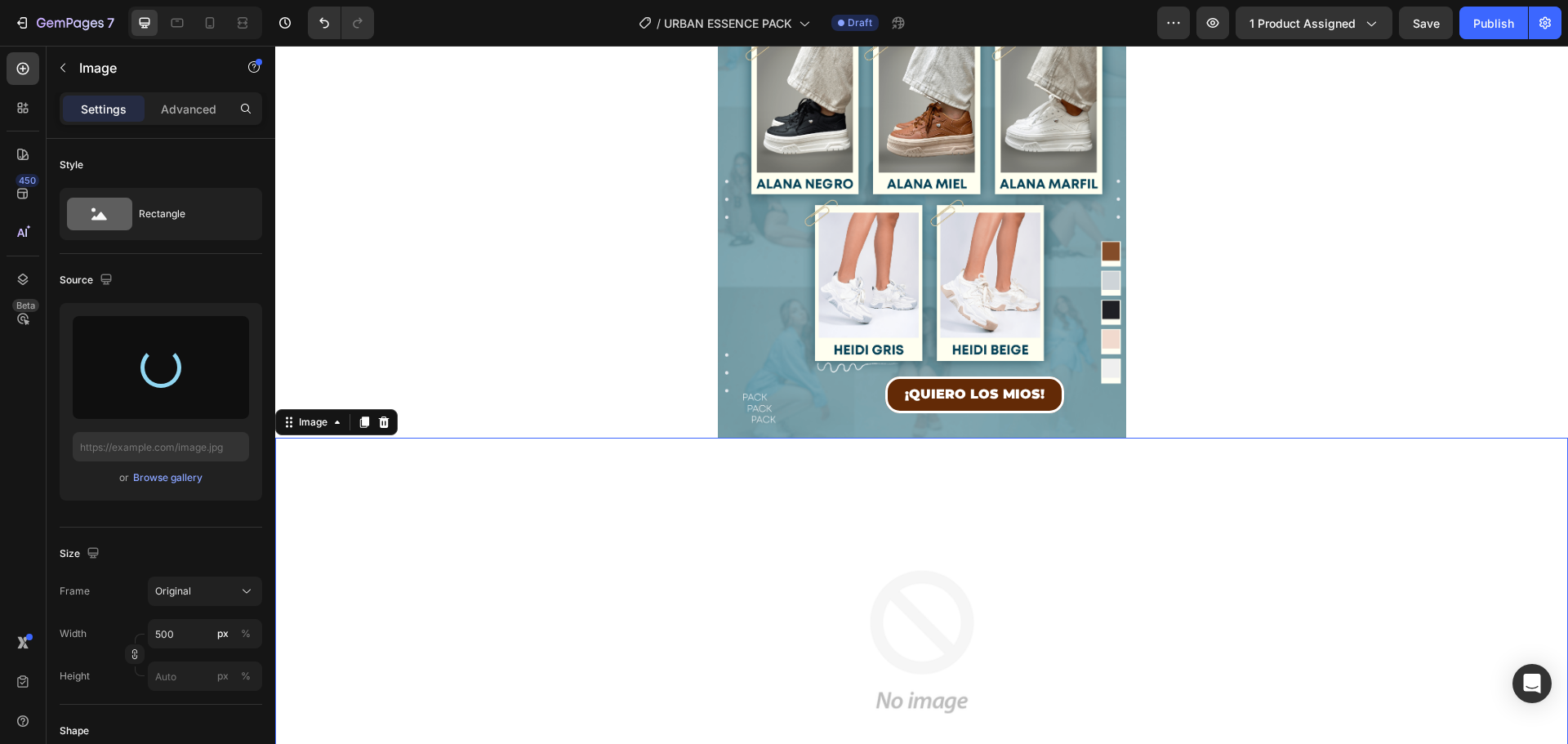
scroll to position [654, 0]
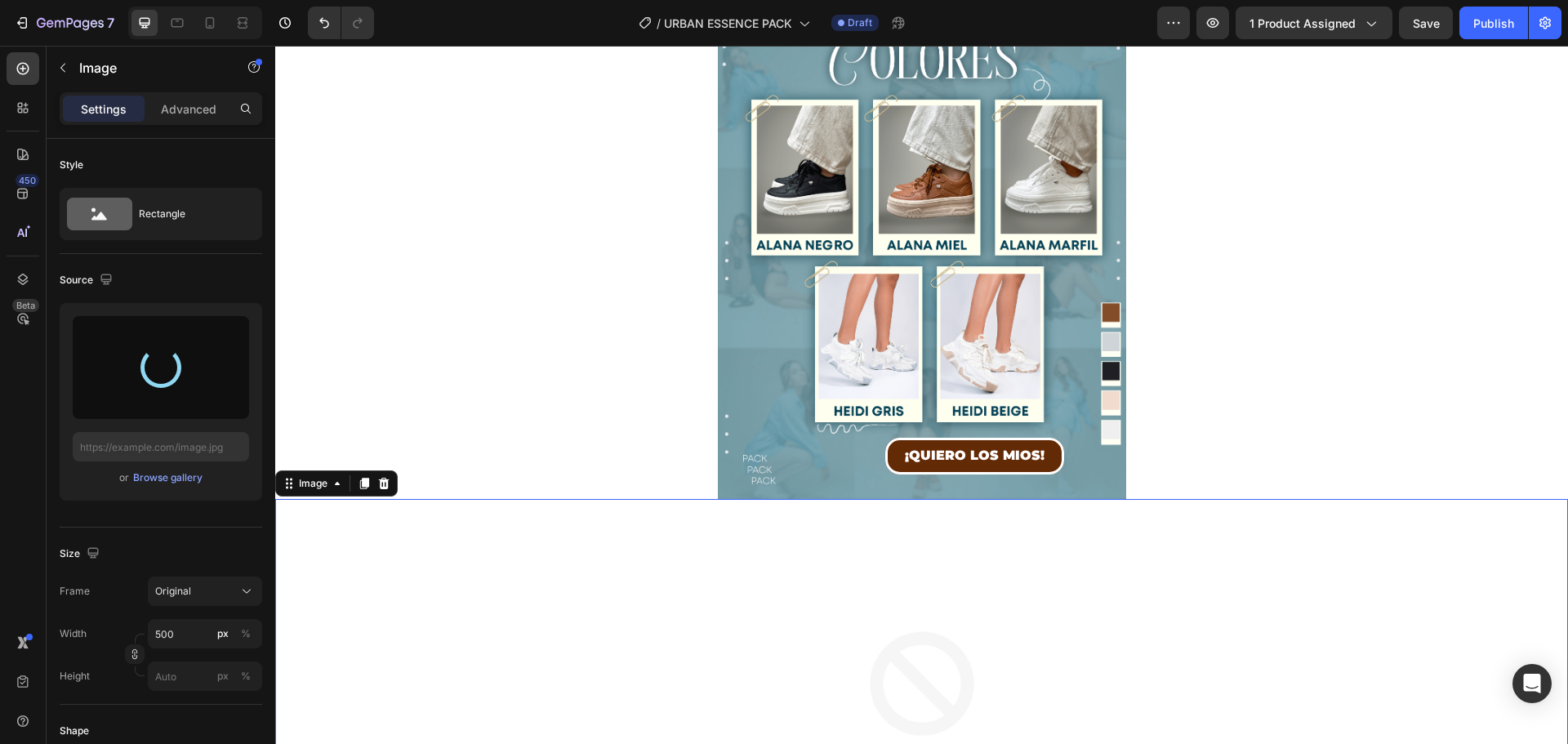
type input "[URL][DOMAIN_NAME]"
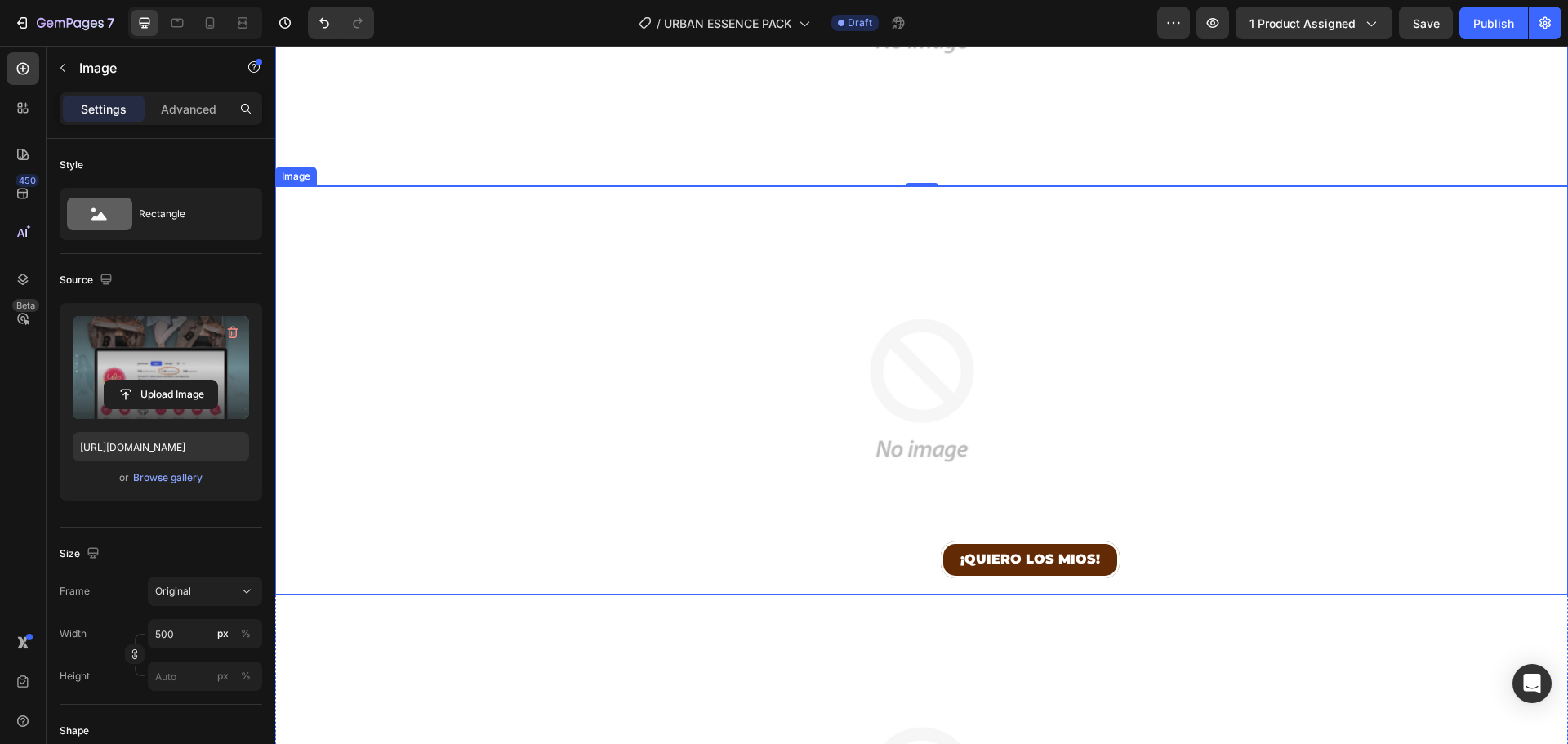
scroll to position [1388, 0]
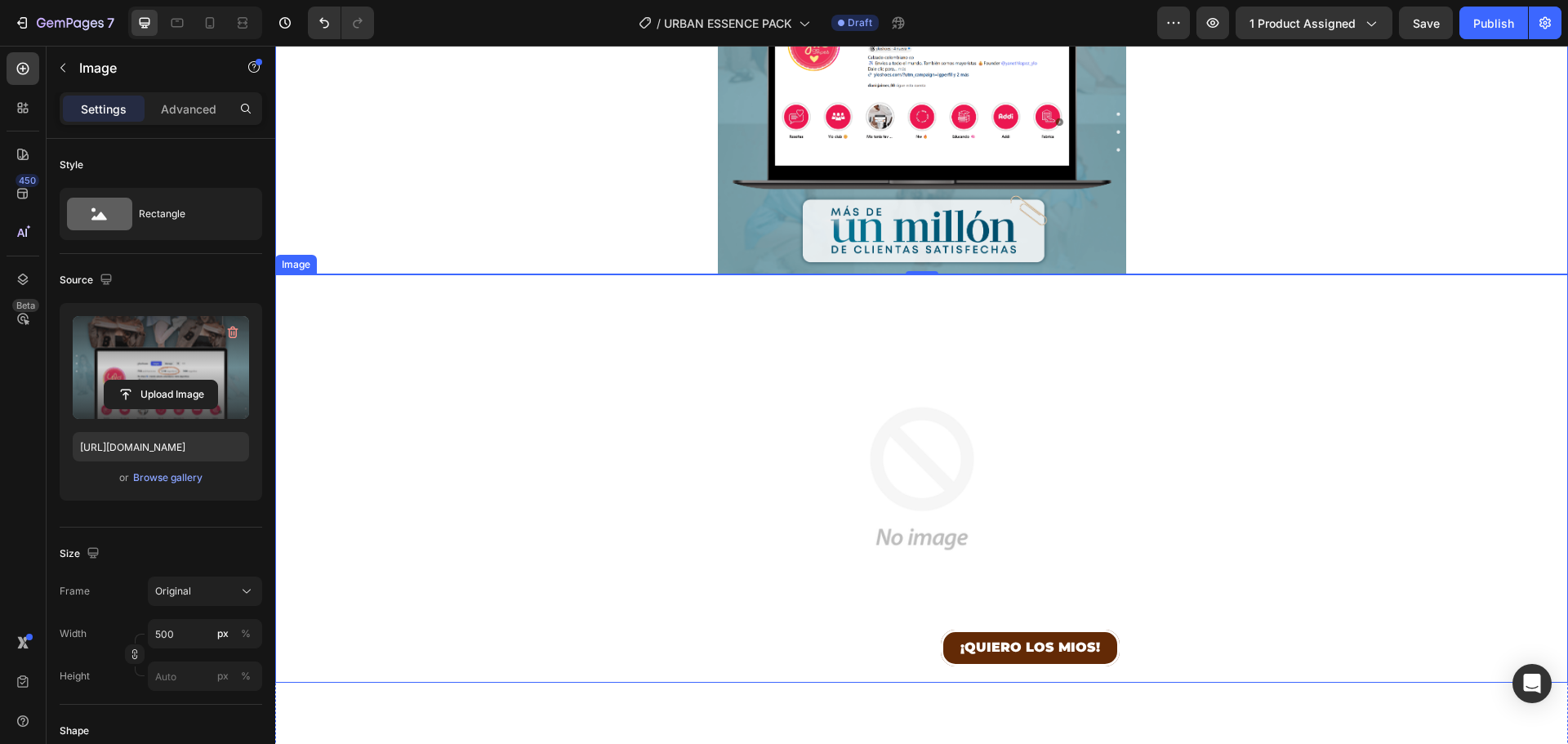
click at [942, 355] on img at bounding box center [921, 478] width 408 height 408
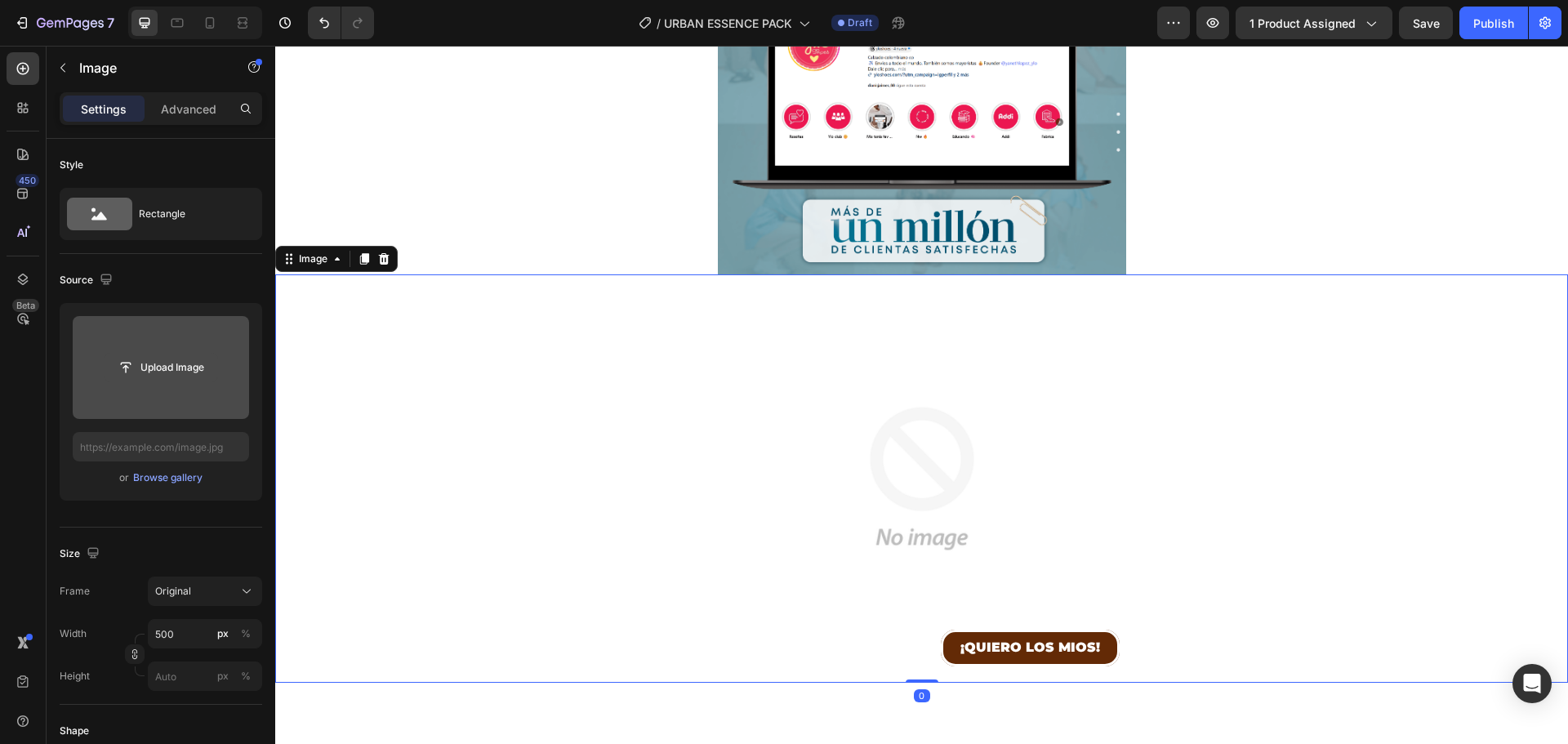
click at [183, 370] on input "file" at bounding box center [161, 368] width 112 height 28
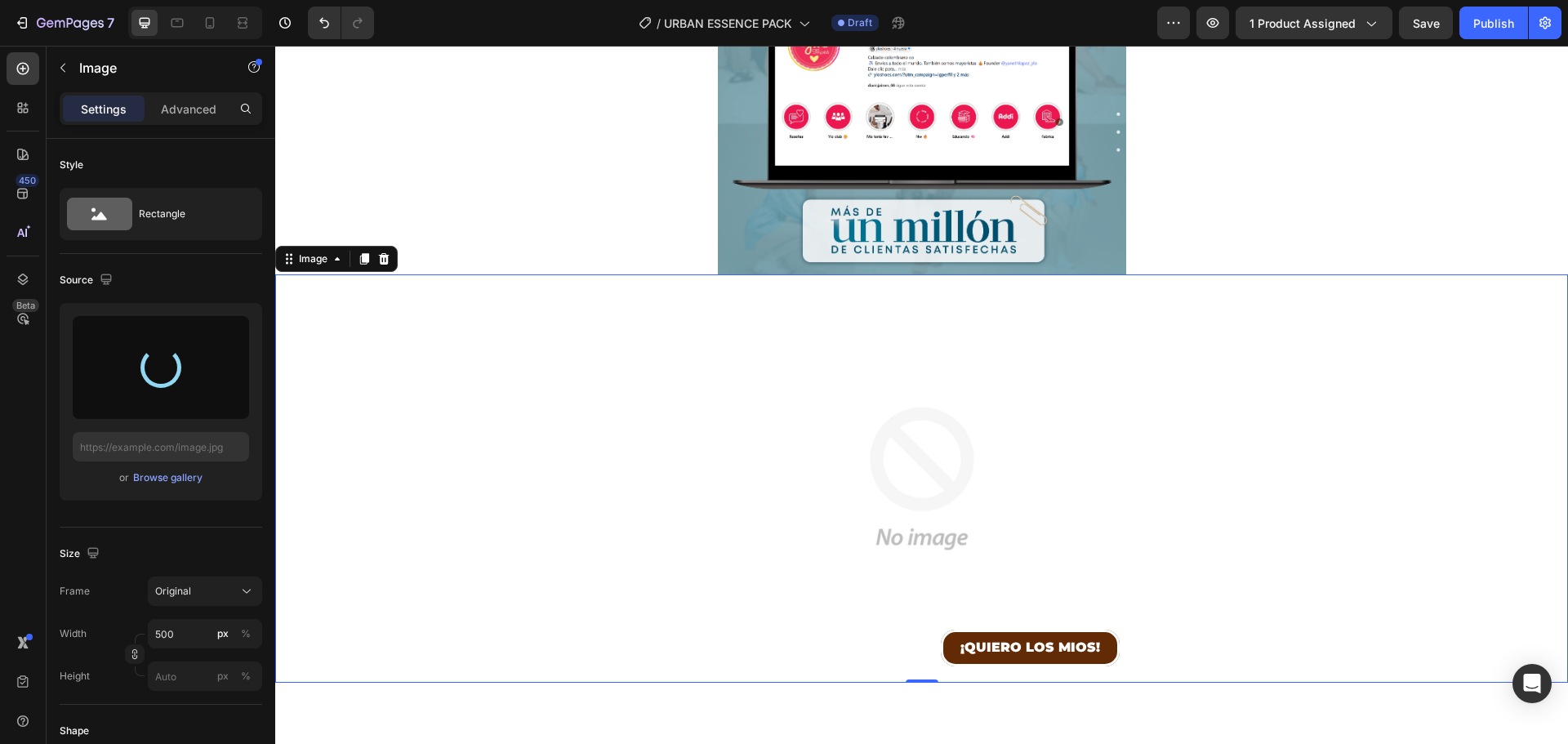
type input "[URL][DOMAIN_NAME]"
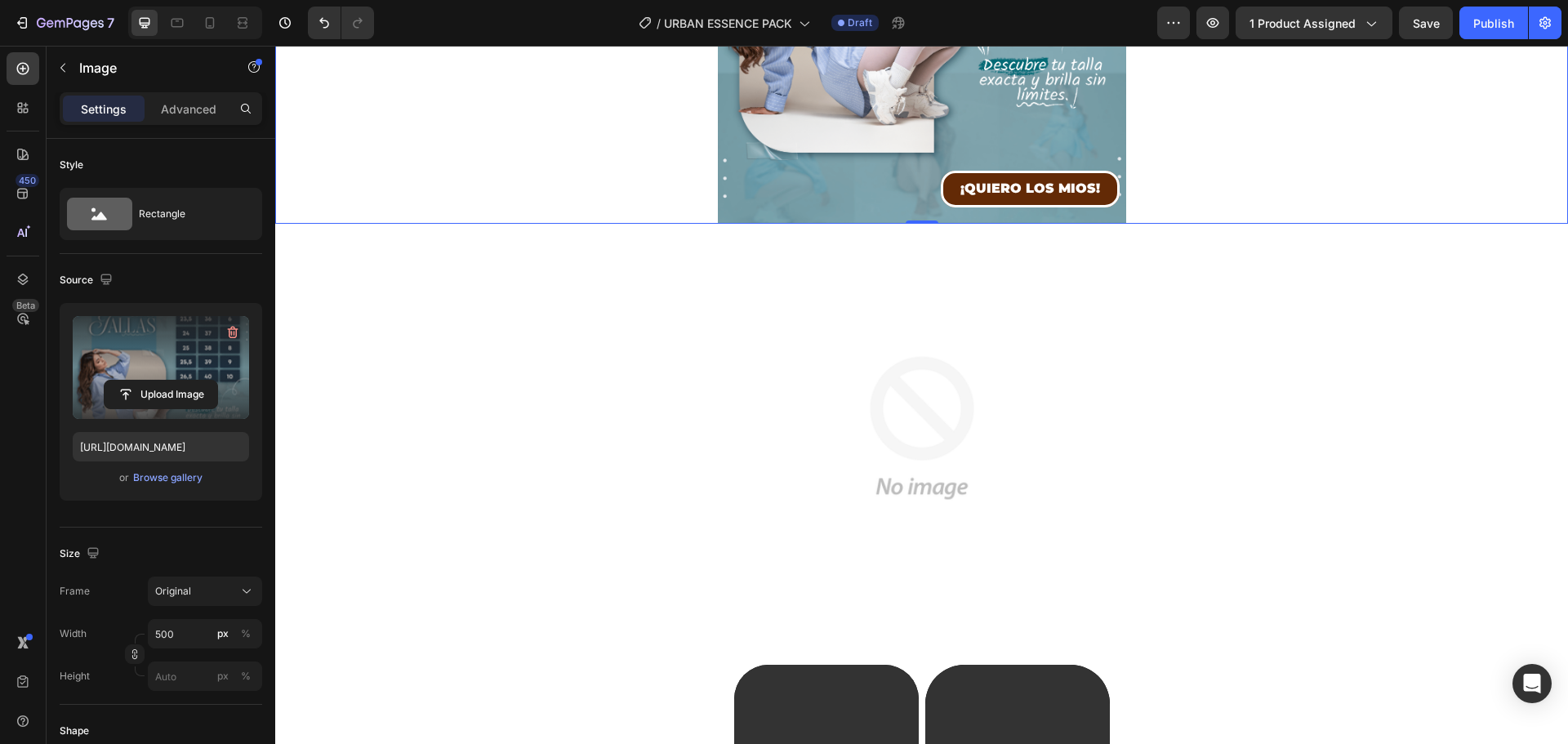
scroll to position [1960, 0]
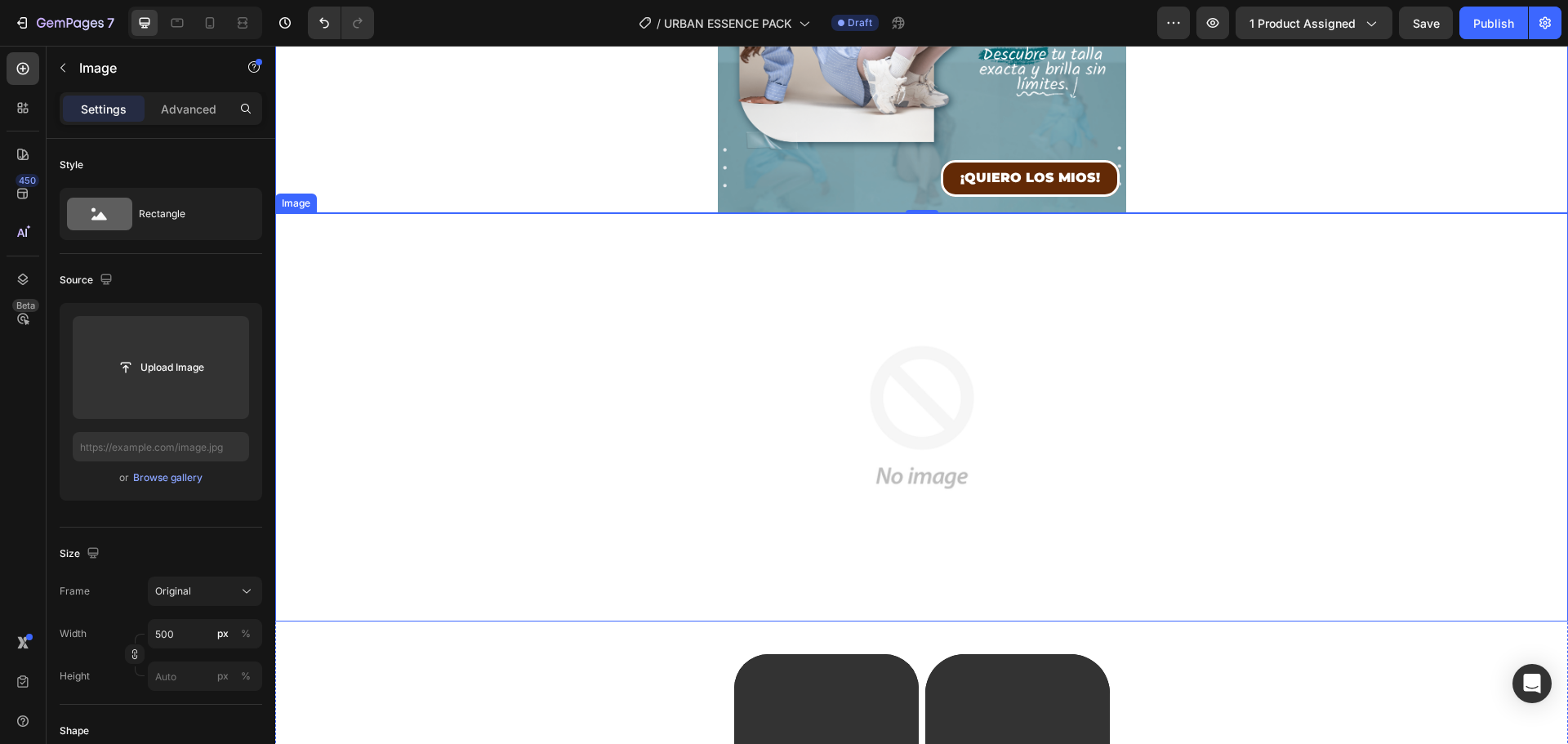
click at [930, 401] on img at bounding box center [921, 417] width 408 height 408
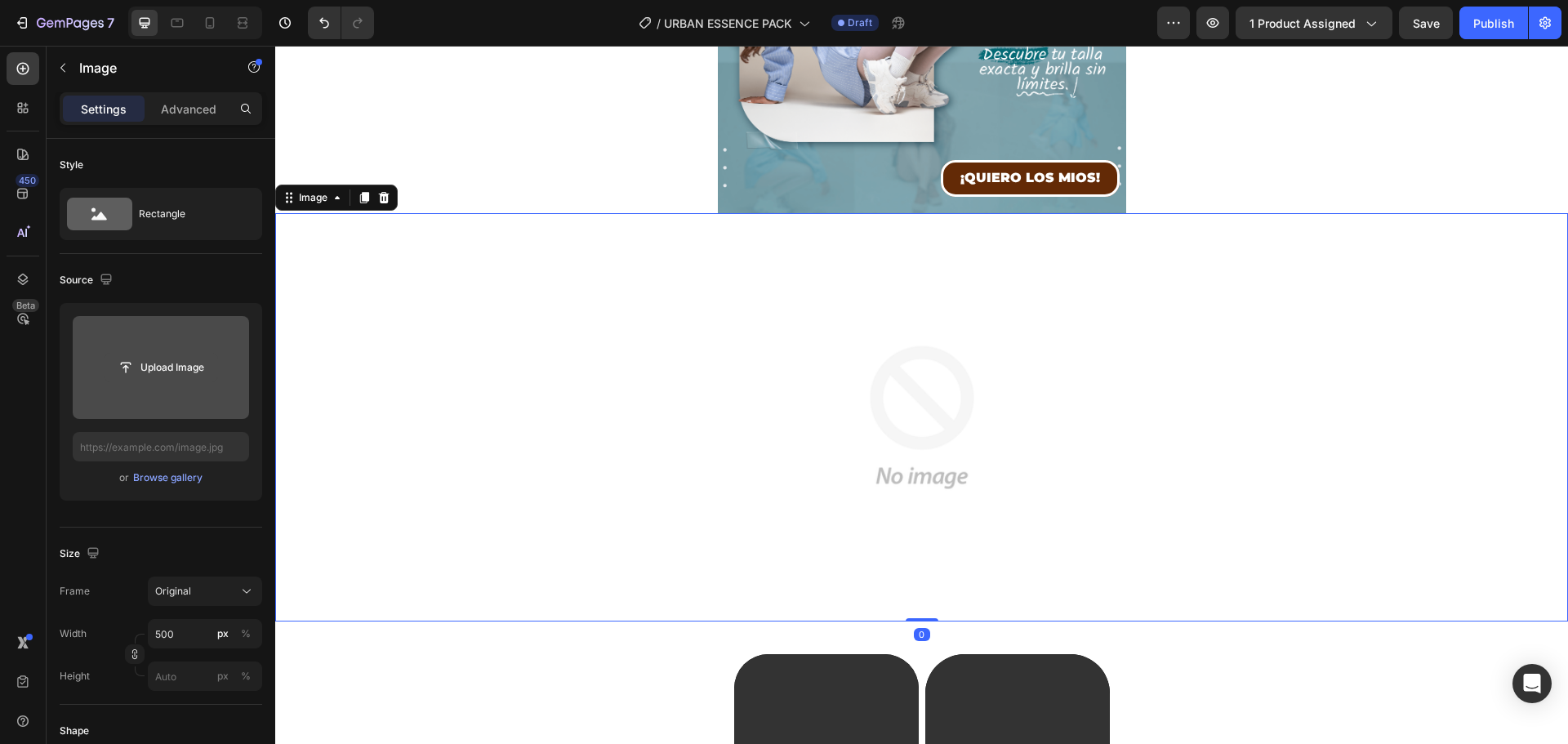
click at [151, 378] on input "file" at bounding box center [161, 368] width 112 height 28
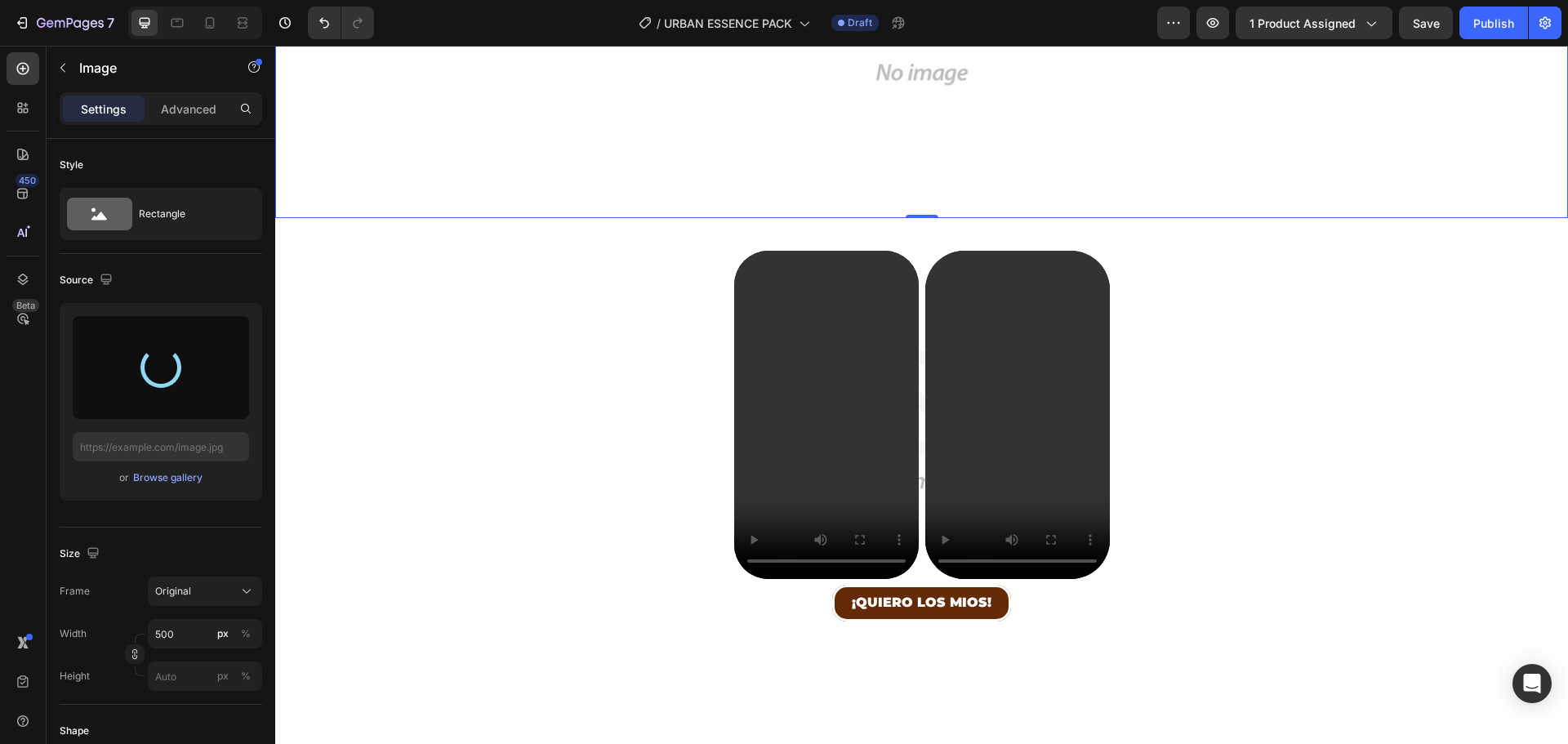
scroll to position [2369, 0]
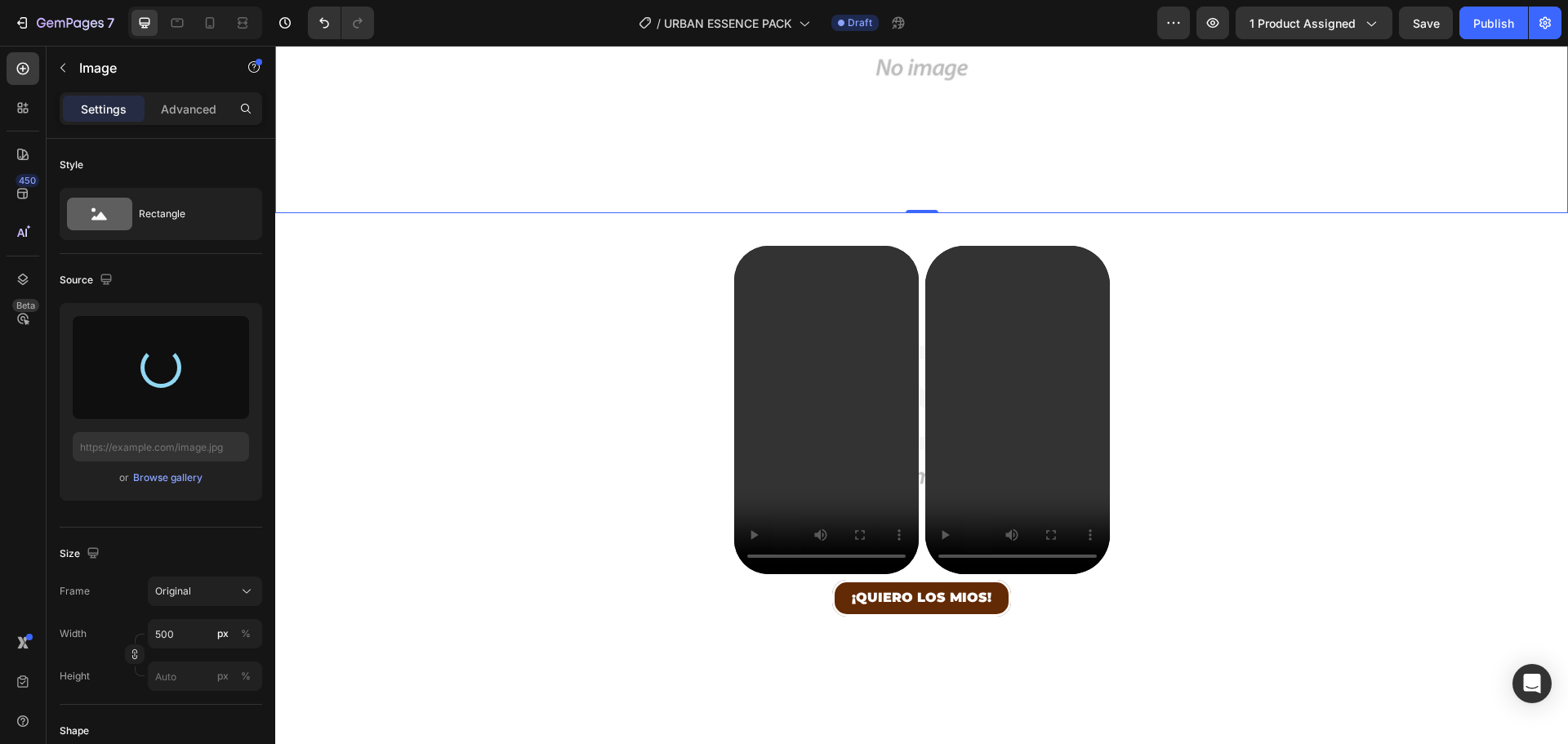
type input "[URL][DOMAIN_NAME]"
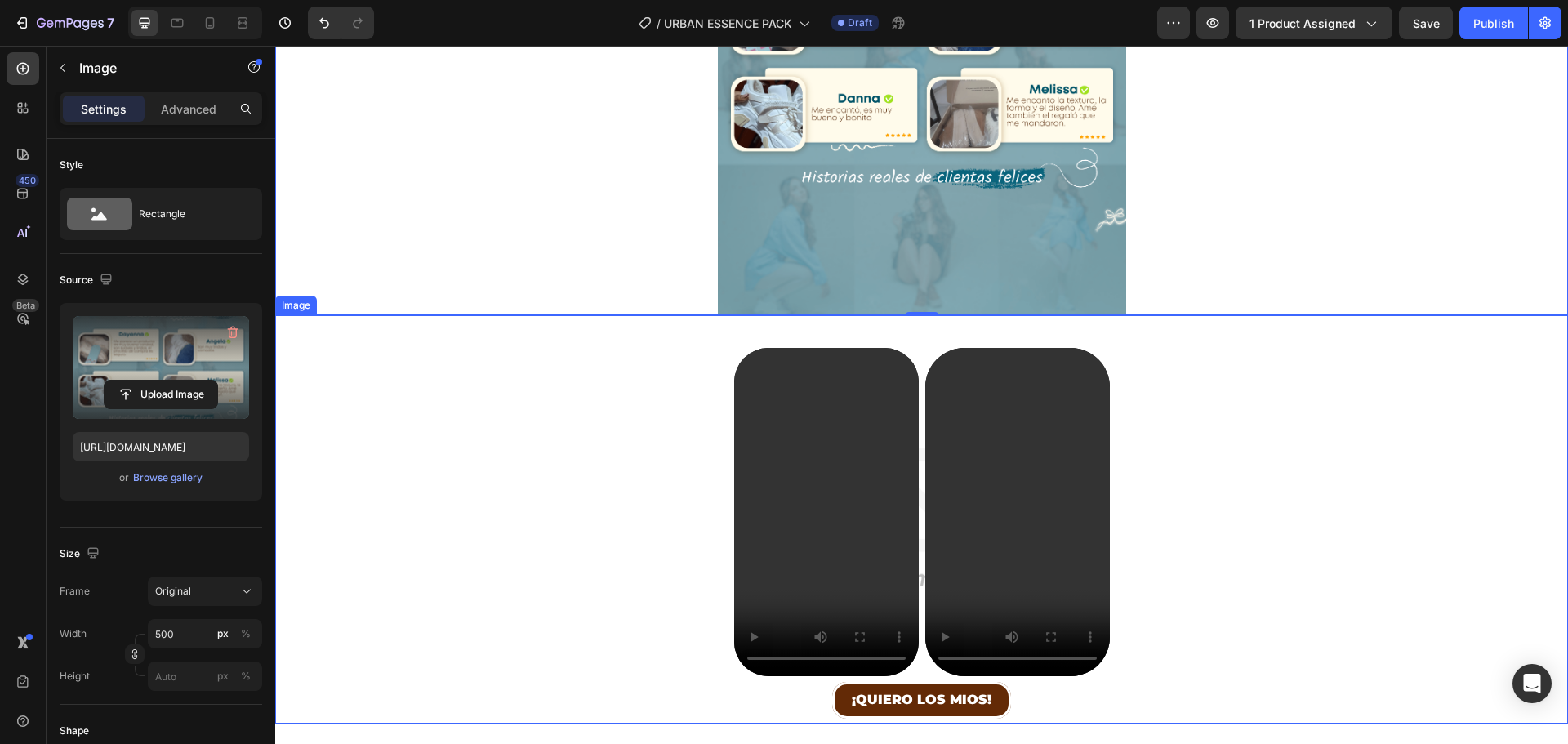
click at [896, 324] on img at bounding box center [921, 519] width 408 height 408
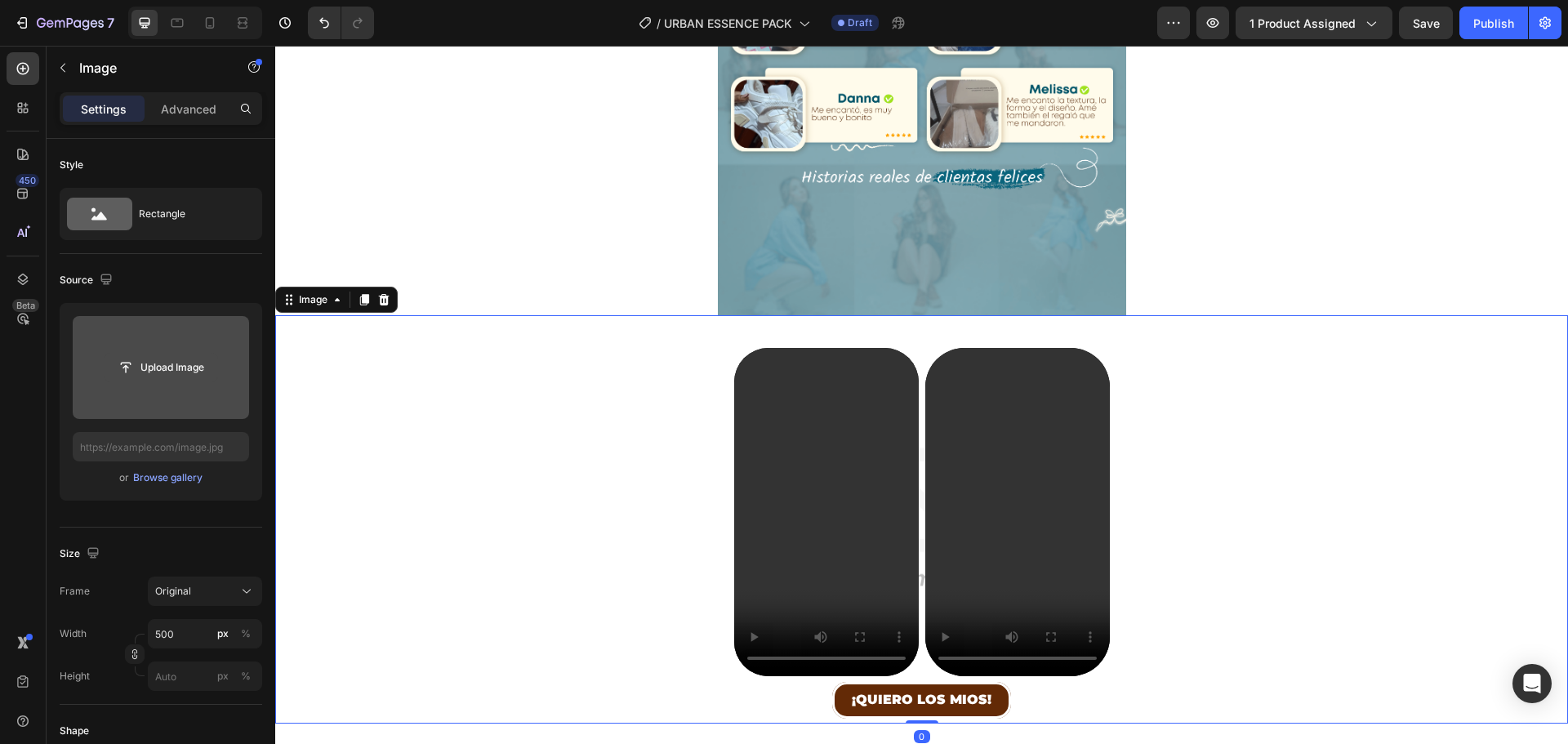
click at [174, 370] on input "file" at bounding box center [161, 368] width 112 height 28
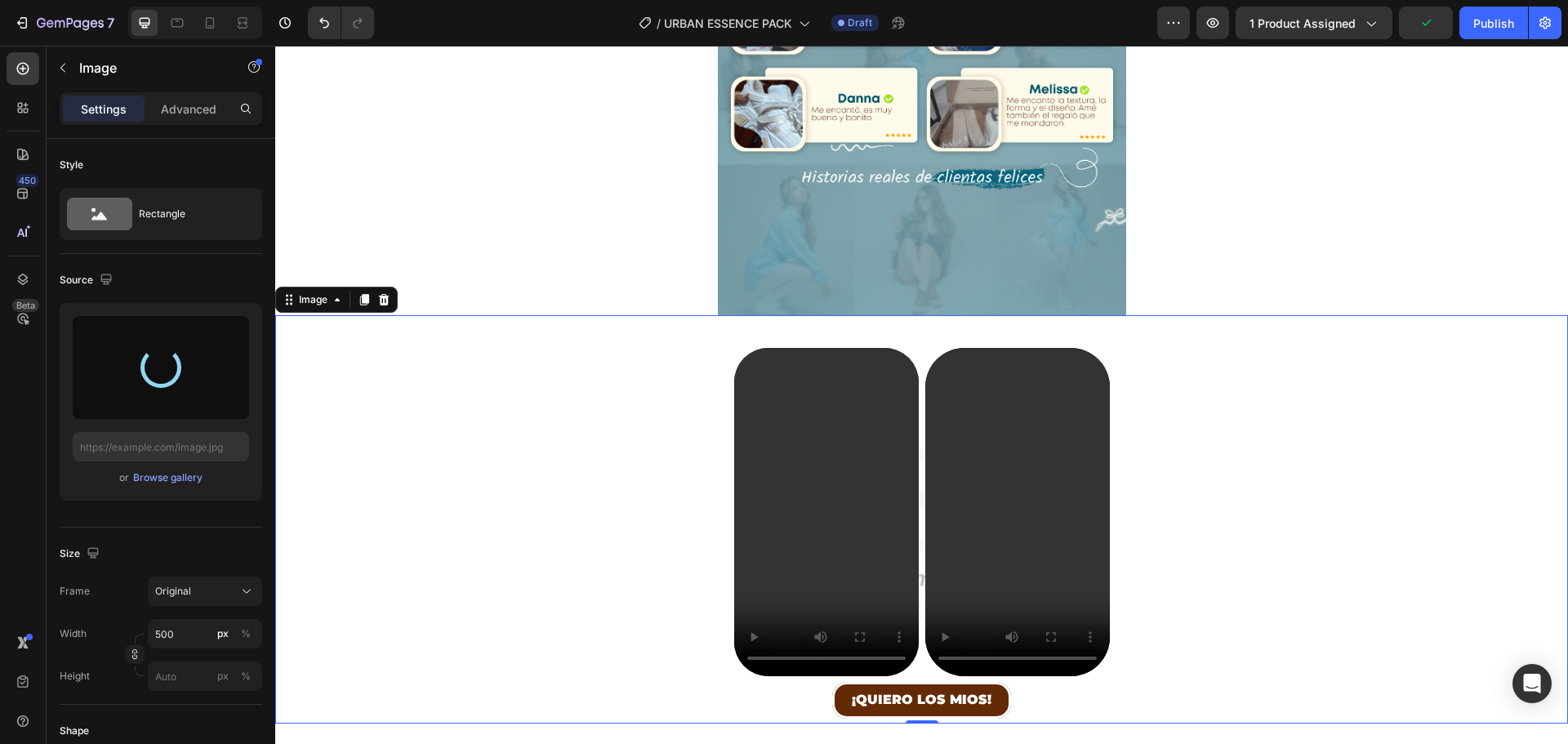
type input "[URL][DOMAIN_NAME]"
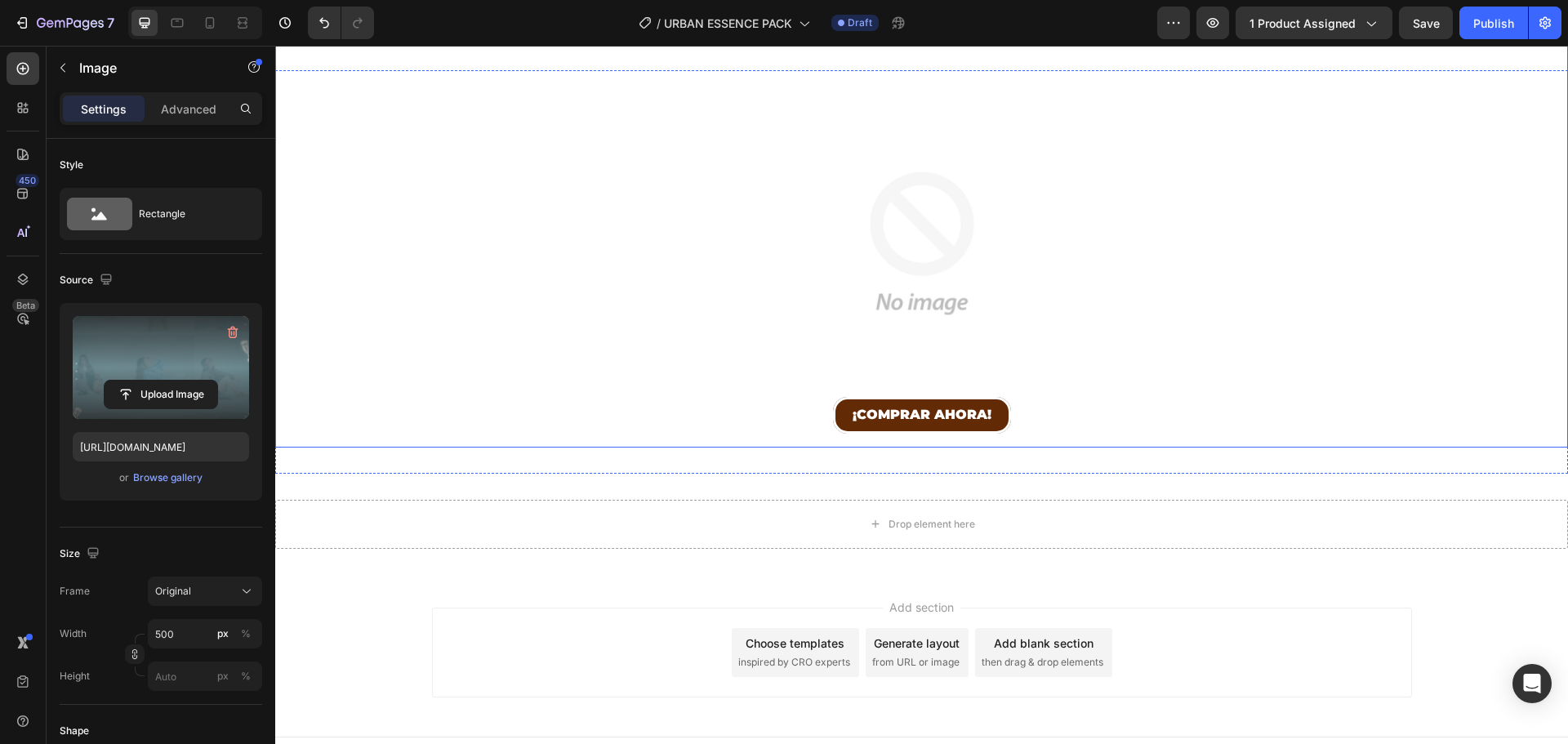
scroll to position [3104, 0]
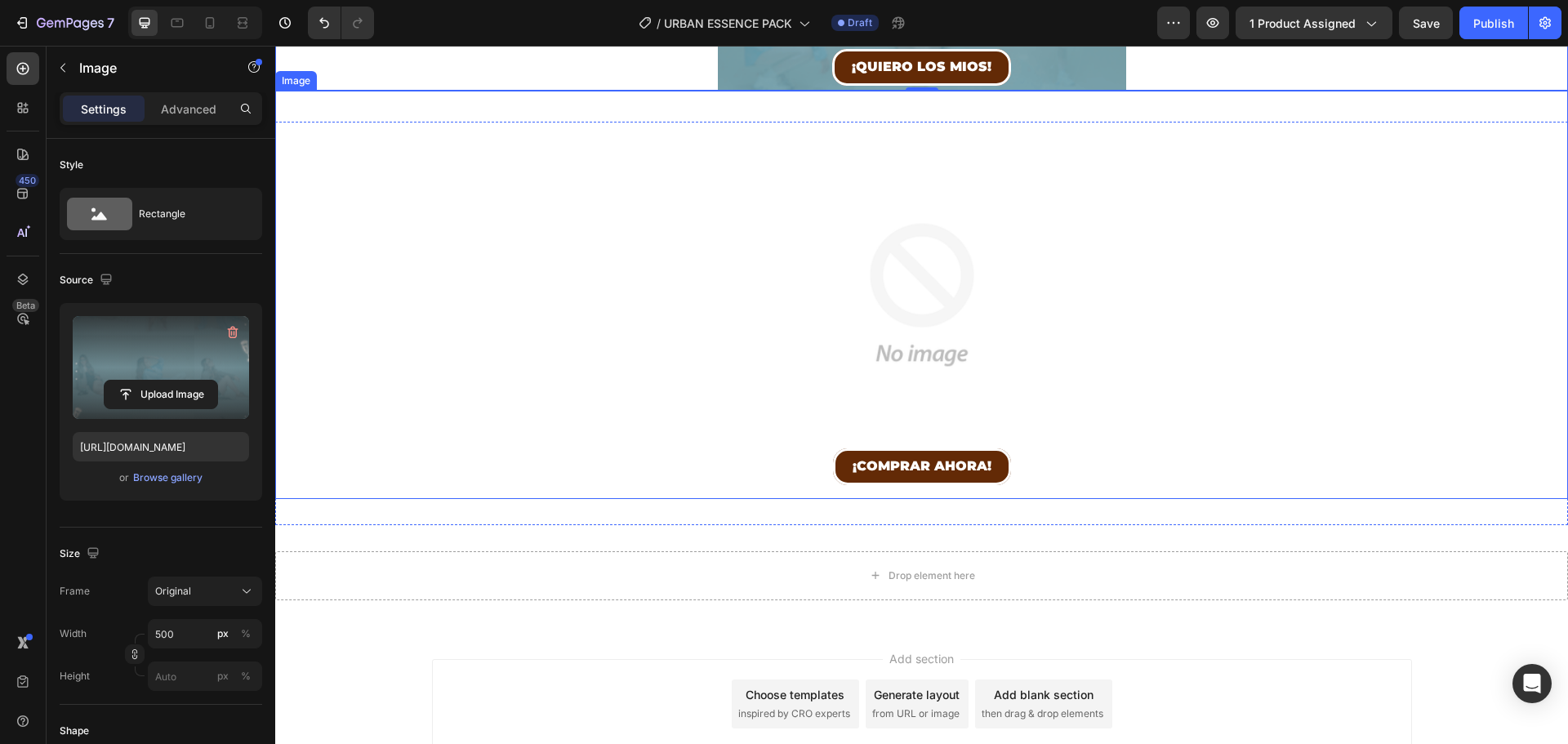
click at [1031, 104] on img at bounding box center [921, 294] width 408 height 408
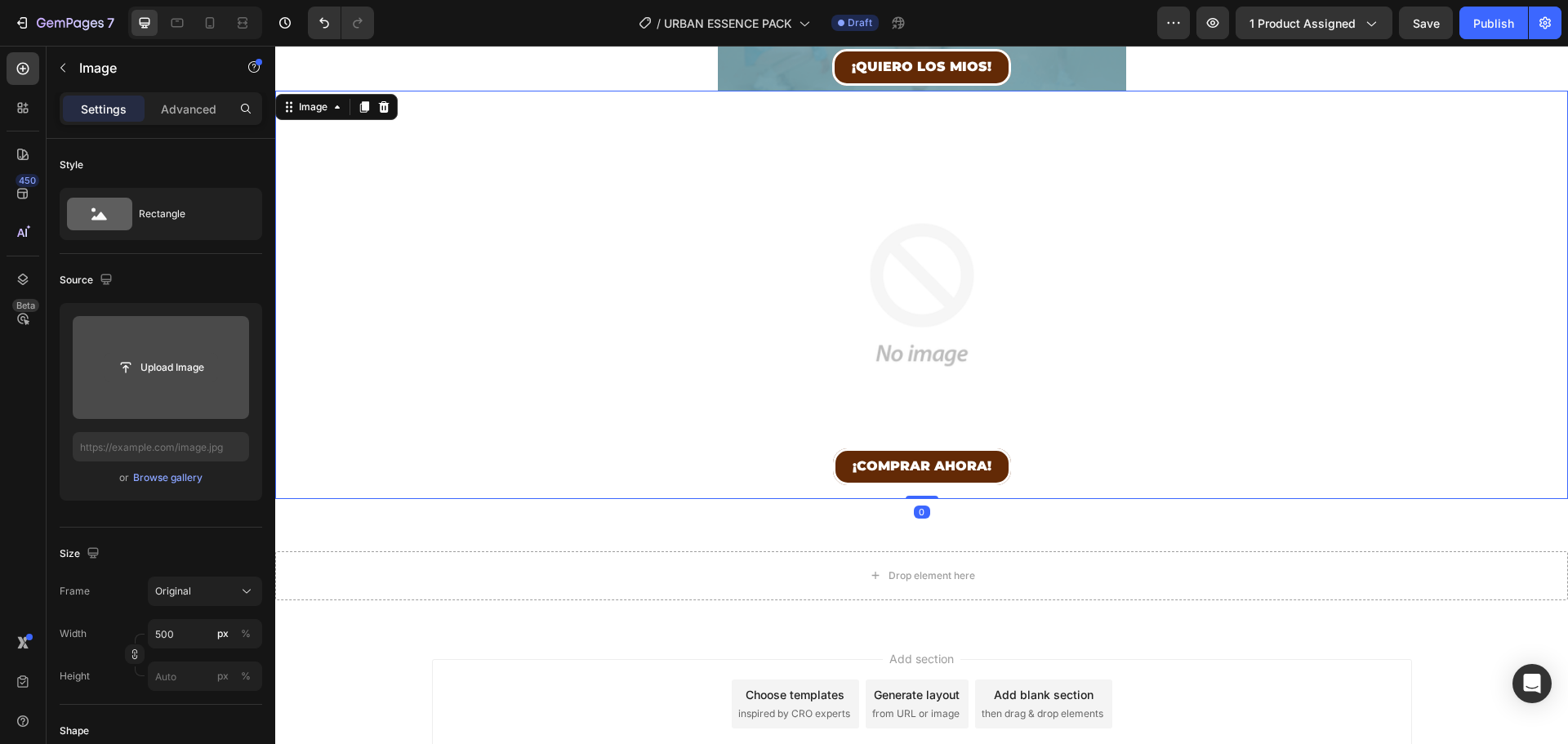
click at [147, 364] on input "file" at bounding box center [161, 368] width 112 height 28
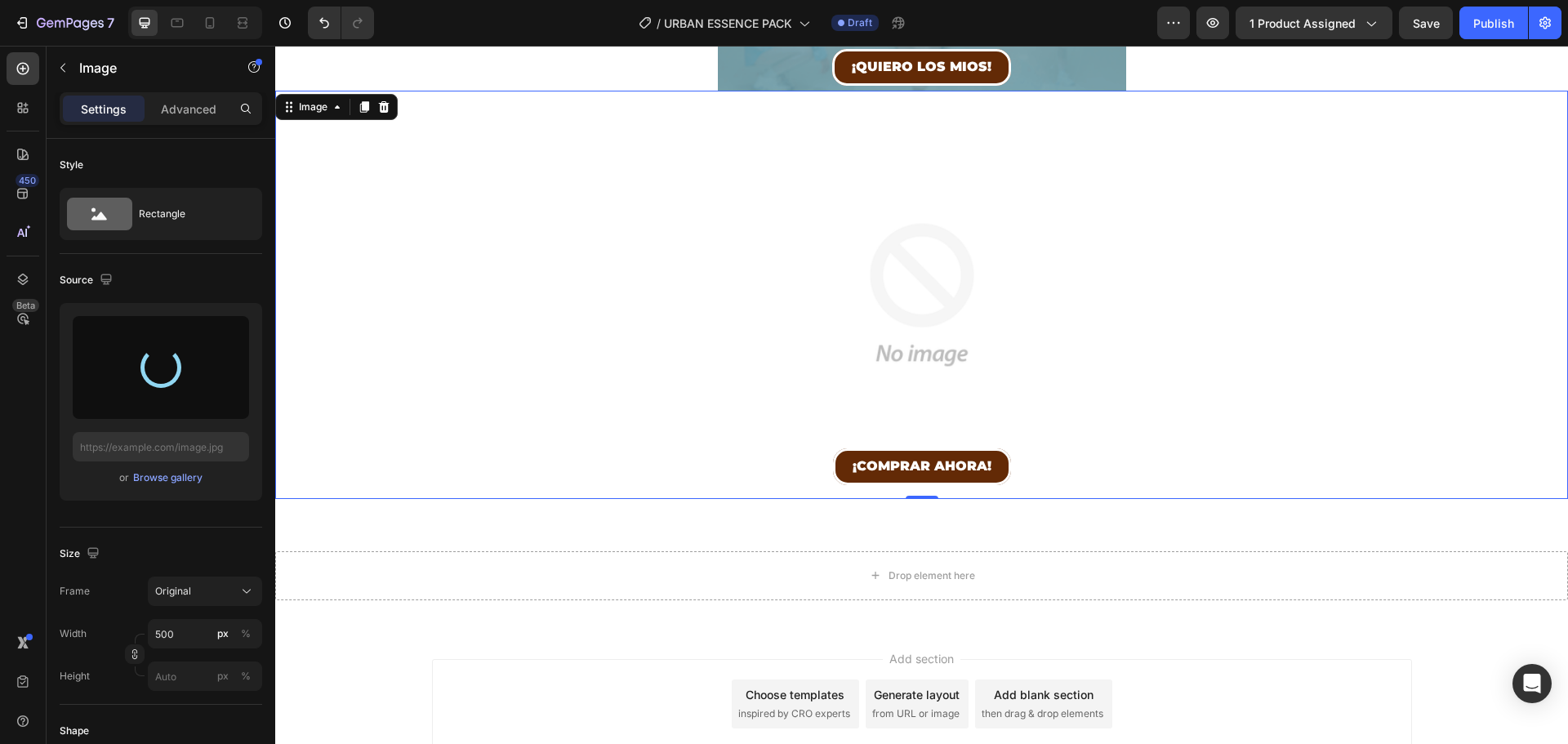
type input "[URL][DOMAIN_NAME]"
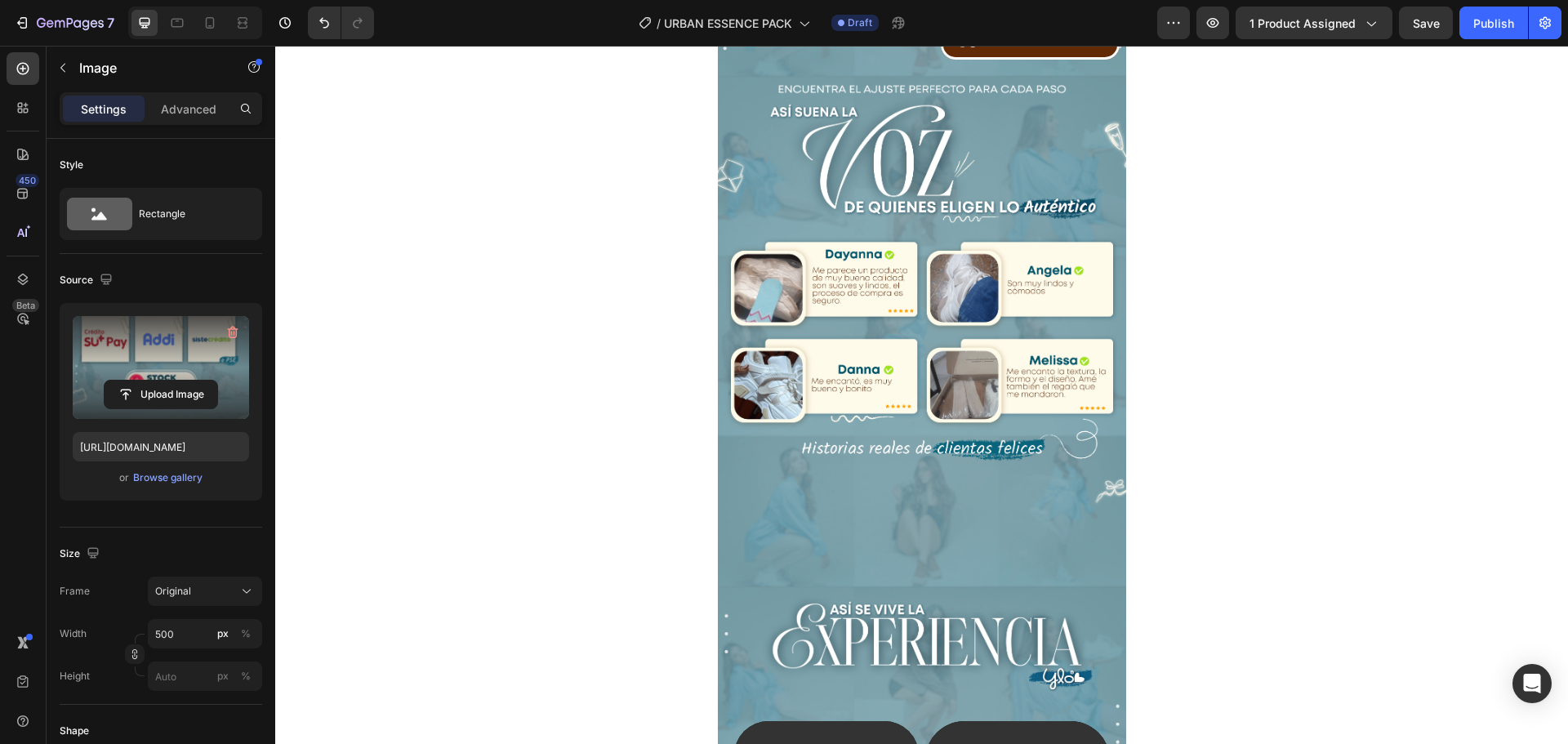
scroll to position [2123, 0]
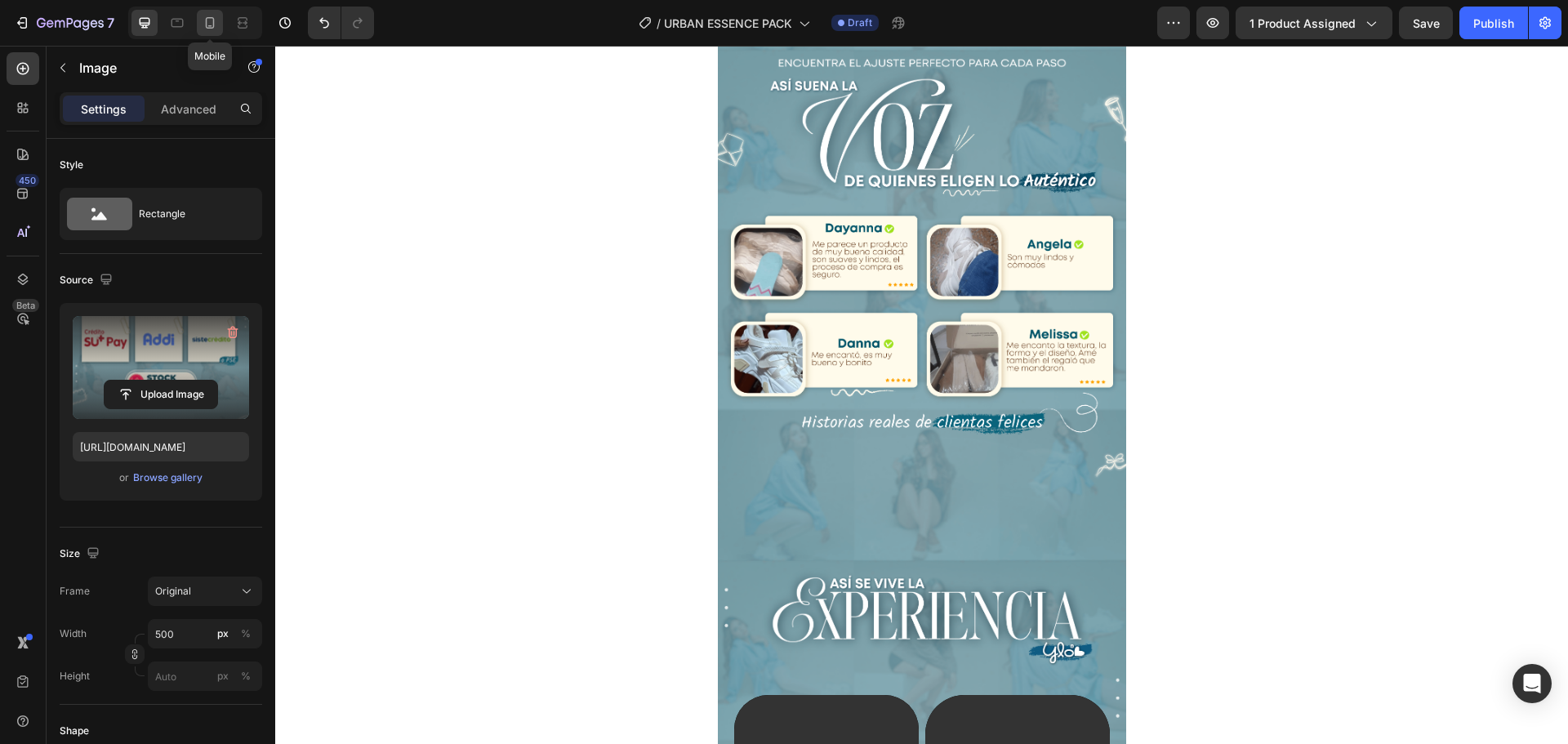
click at [212, 13] on div at bounding box center [209, 22] width 26 height 26
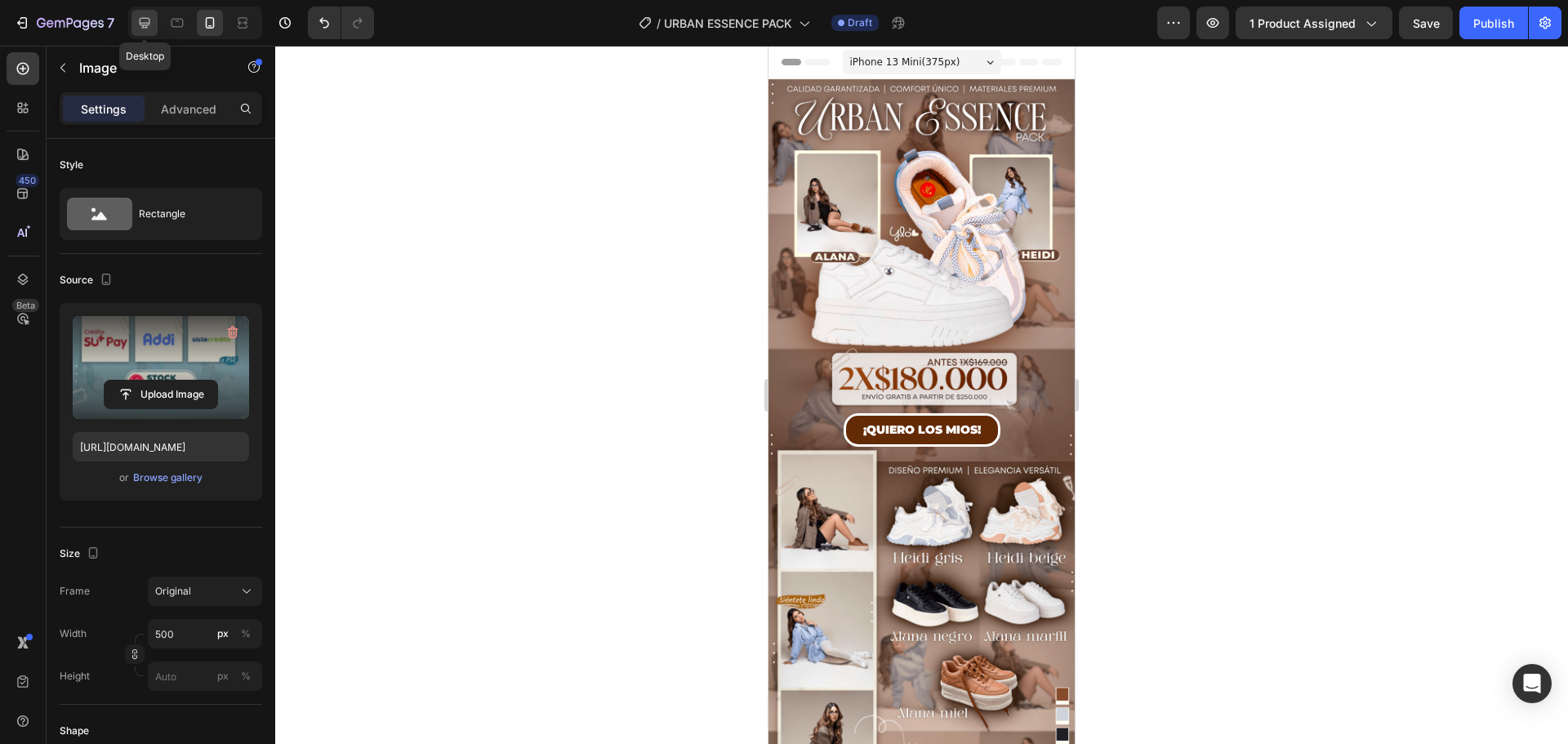
click at [148, 28] on icon at bounding box center [144, 22] width 16 height 16
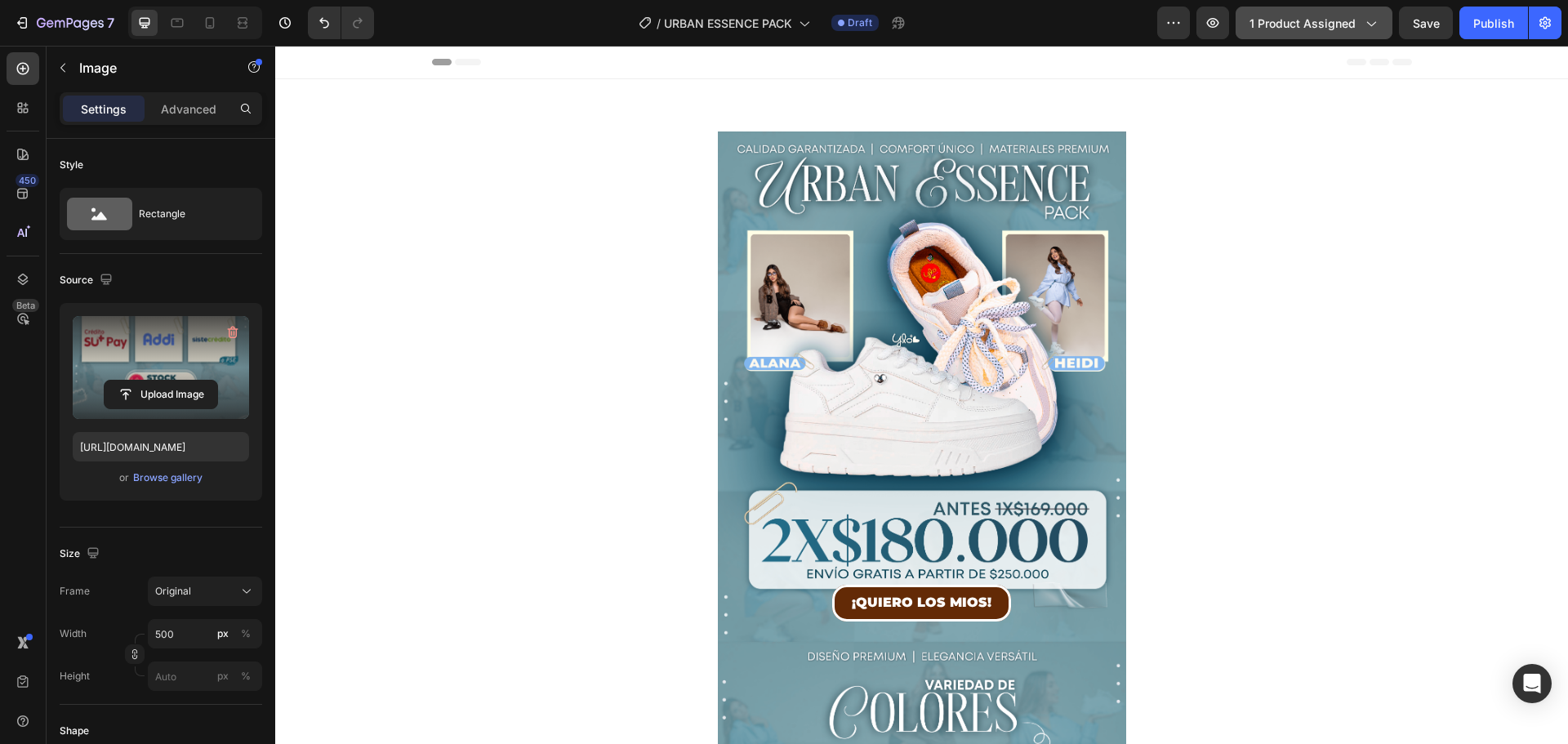
click at [1310, 23] on span "1 product assigned" at bounding box center [1301, 23] width 106 height 17
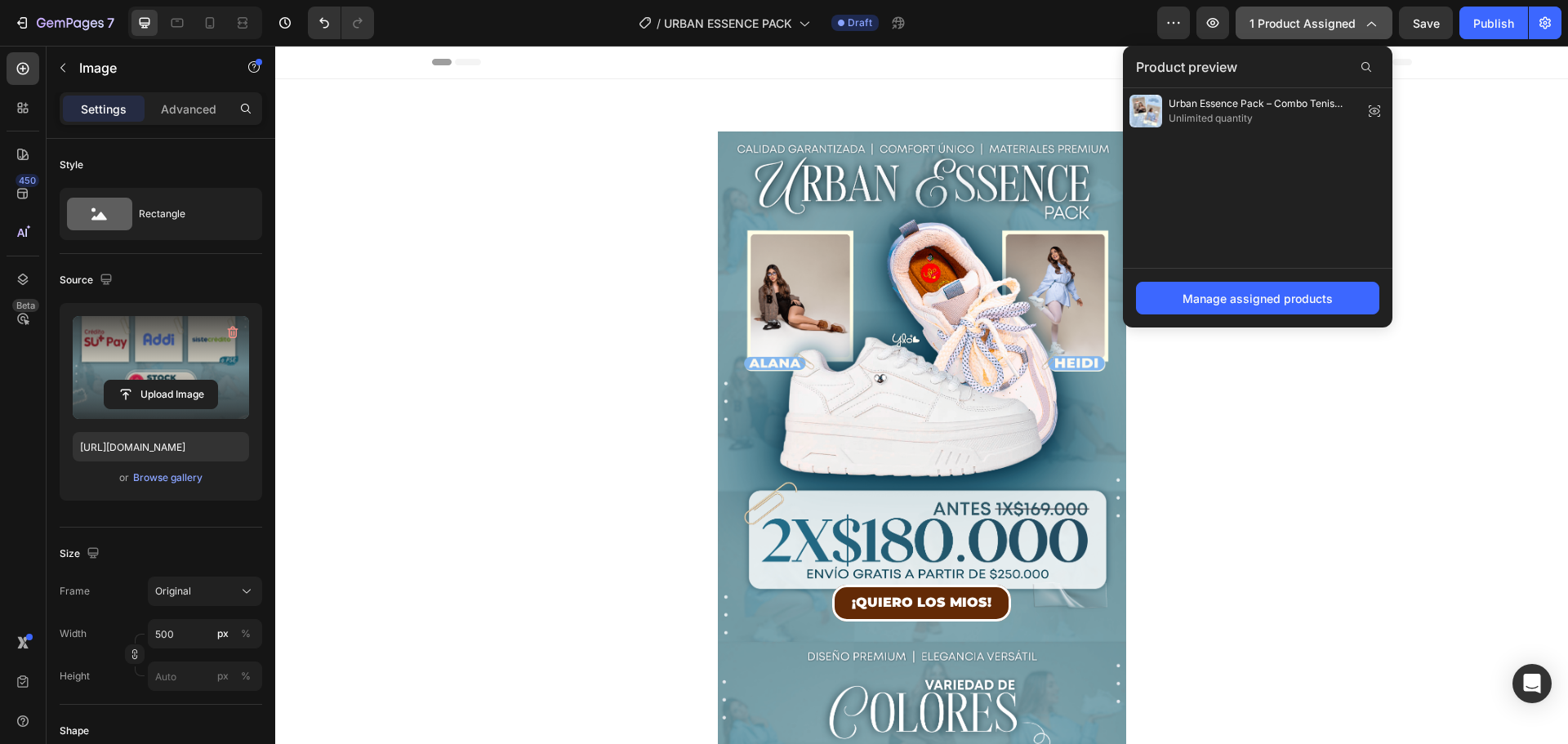
click at [1313, 28] on span "1 product assigned" at bounding box center [1301, 23] width 106 height 17
